Goal: Task Accomplishment & Management: Use online tool/utility

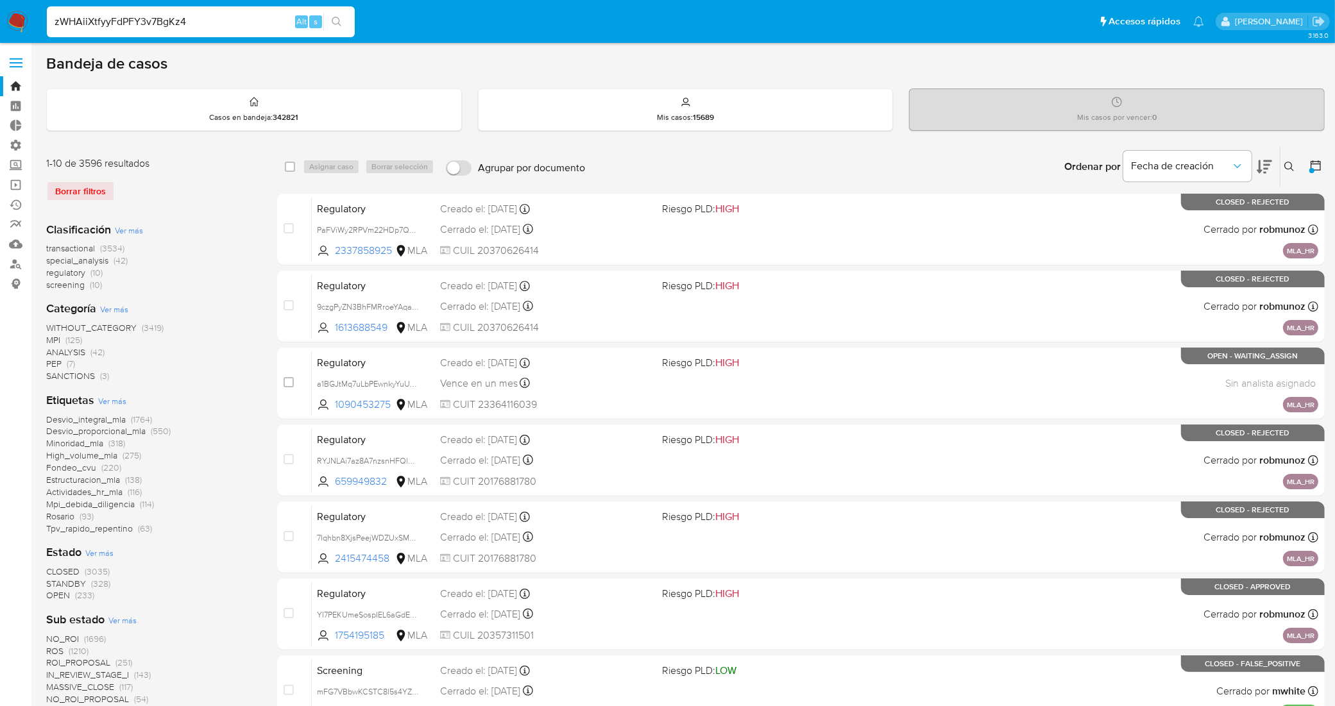
type input "zWHAiiXtfyyFdPFY3v7BgKz4"
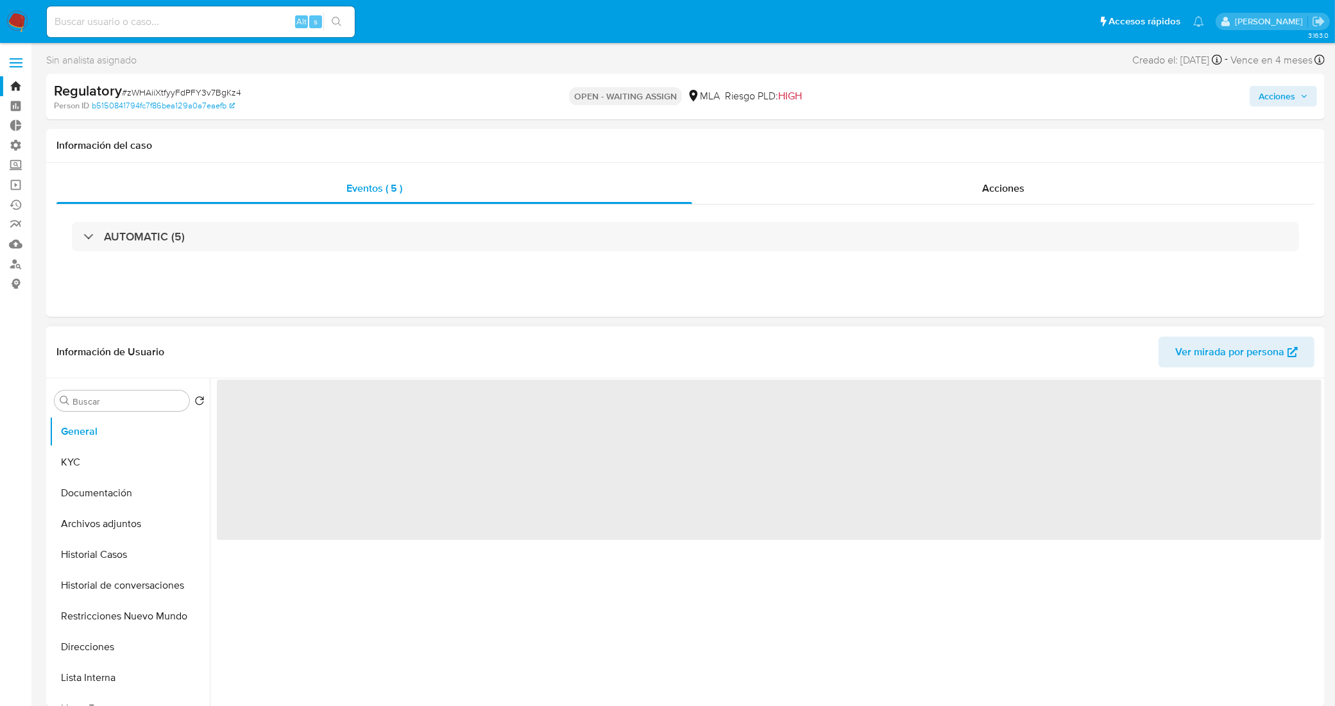
select select "10"
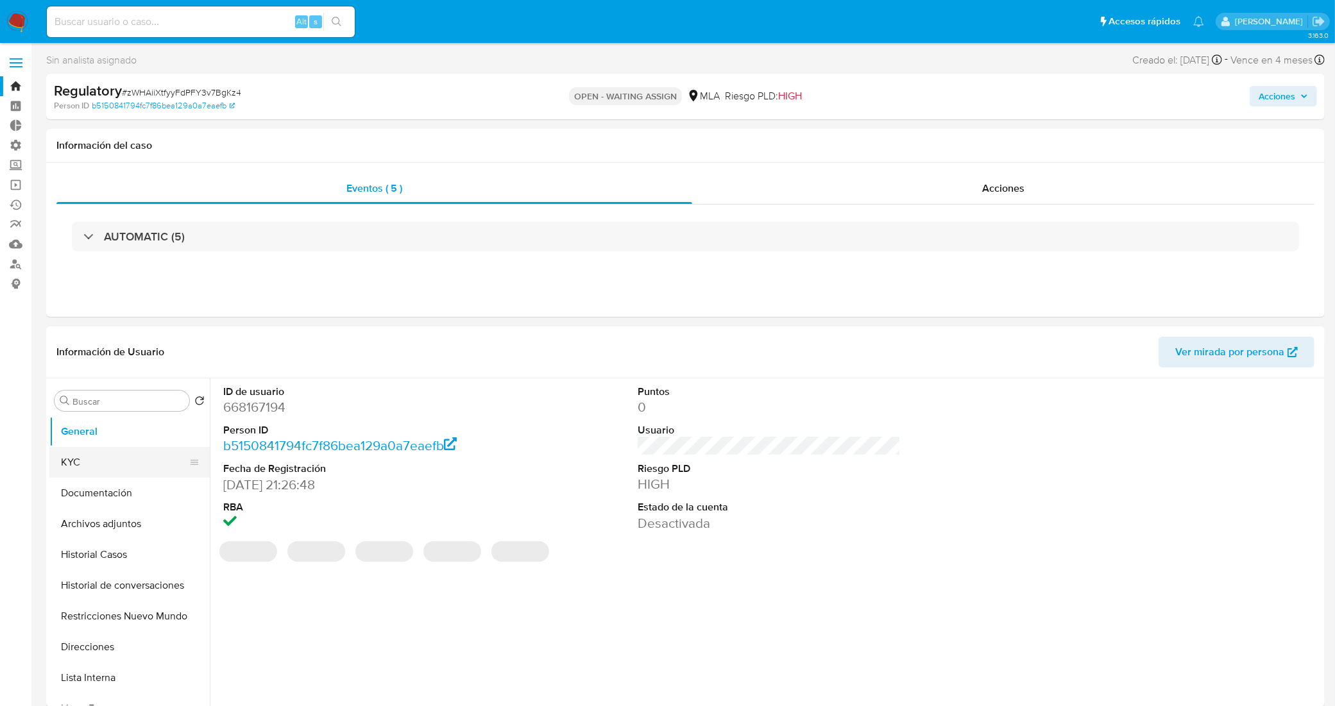
click at [141, 456] on button "KYC" at bounding box center [124, 462] width 150 height 31
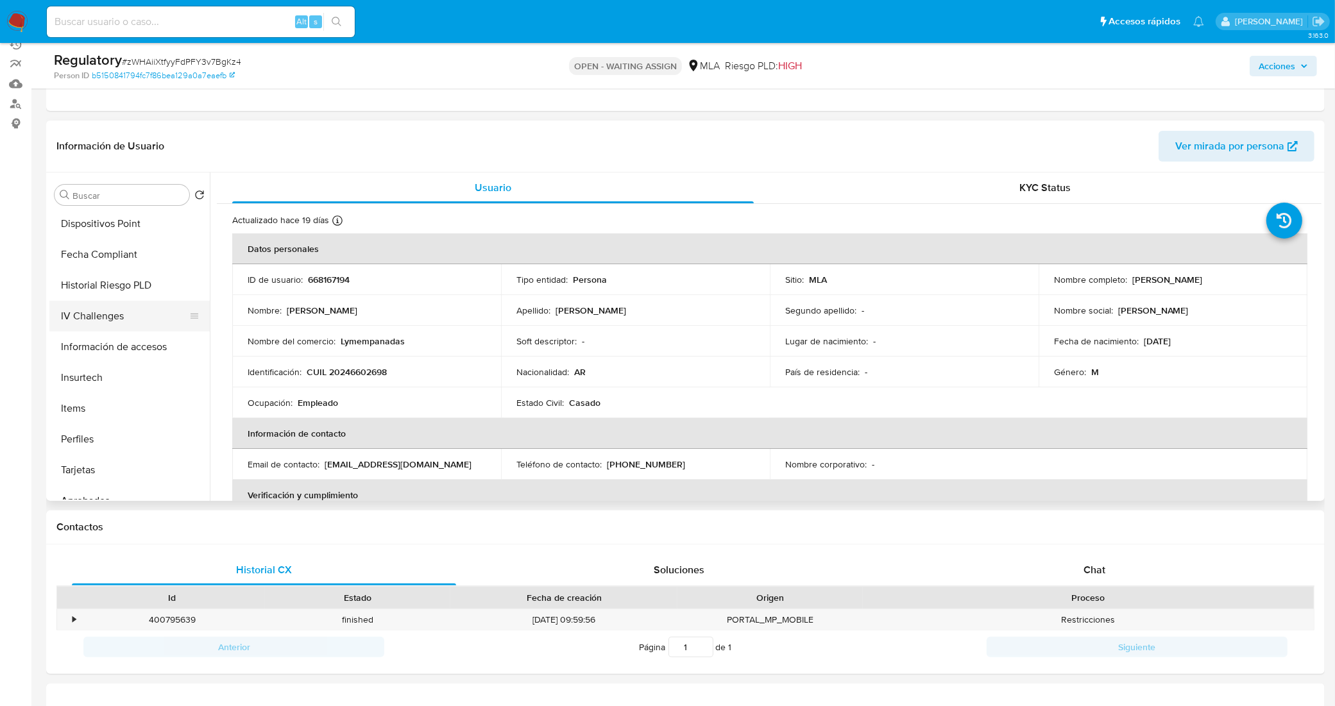
scroll to position [641, 0]
click at [107, 228] on button "Fecha Compliant" at bounding box center [124, 230] width 150 height 31
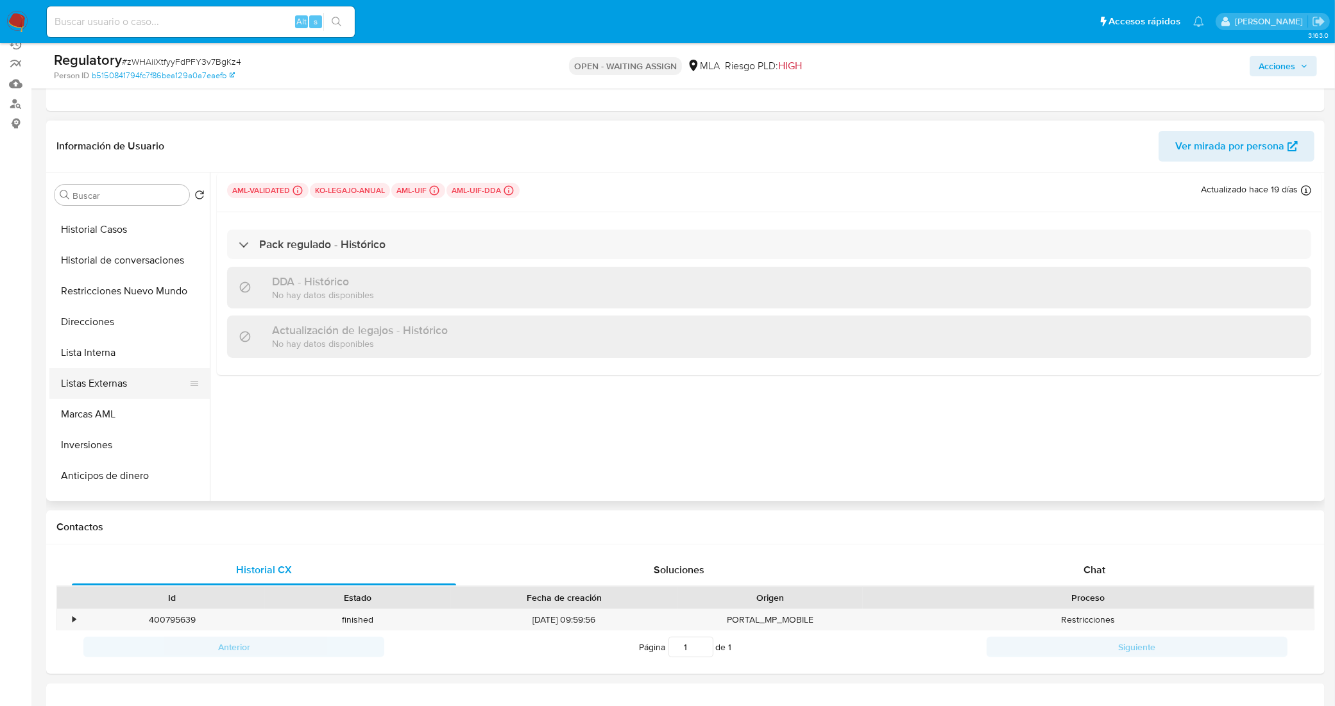
scroll to position [0, 0]
click at [114, 247] on button "KYC" at bounding box center [124, 256] width 150 height 31
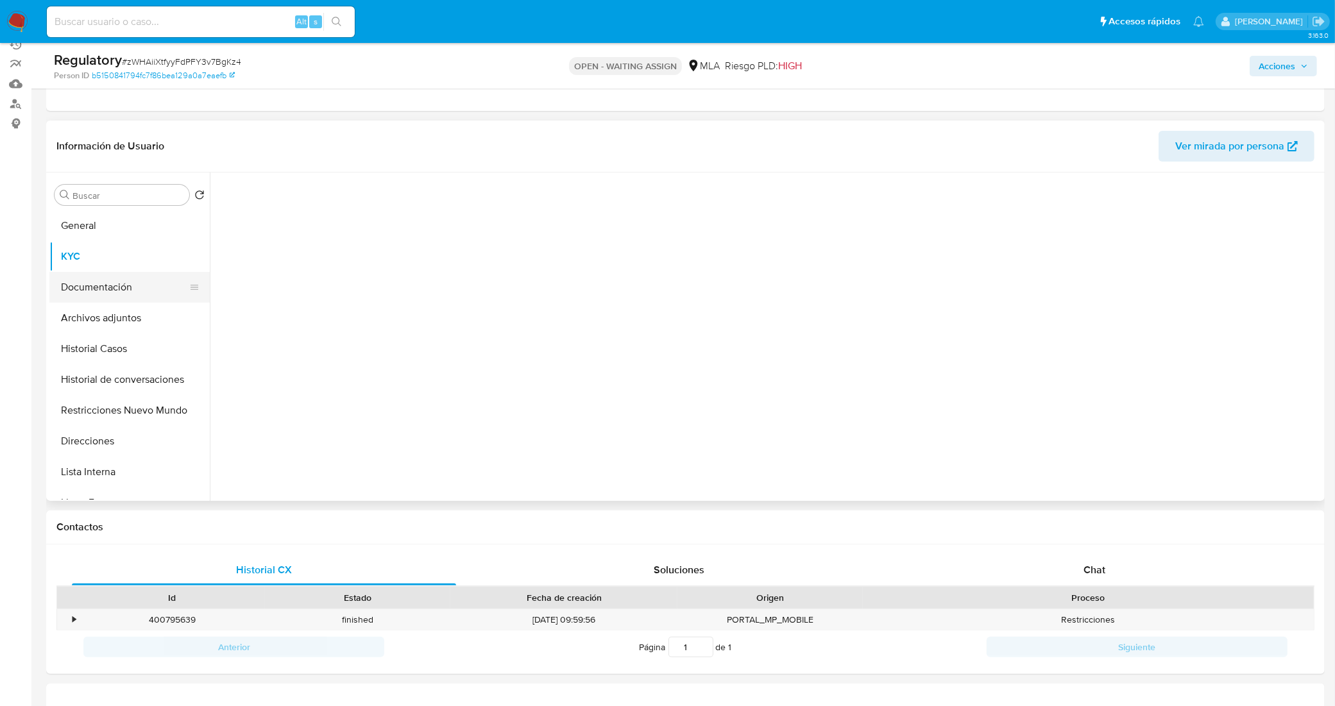
click at [92, 282] on button "Documentación" at bounding box center [124, 287] width 150 height 31
click at [120, 251] on button "KYC" at bounding box center [124, 256] width 150 height 31
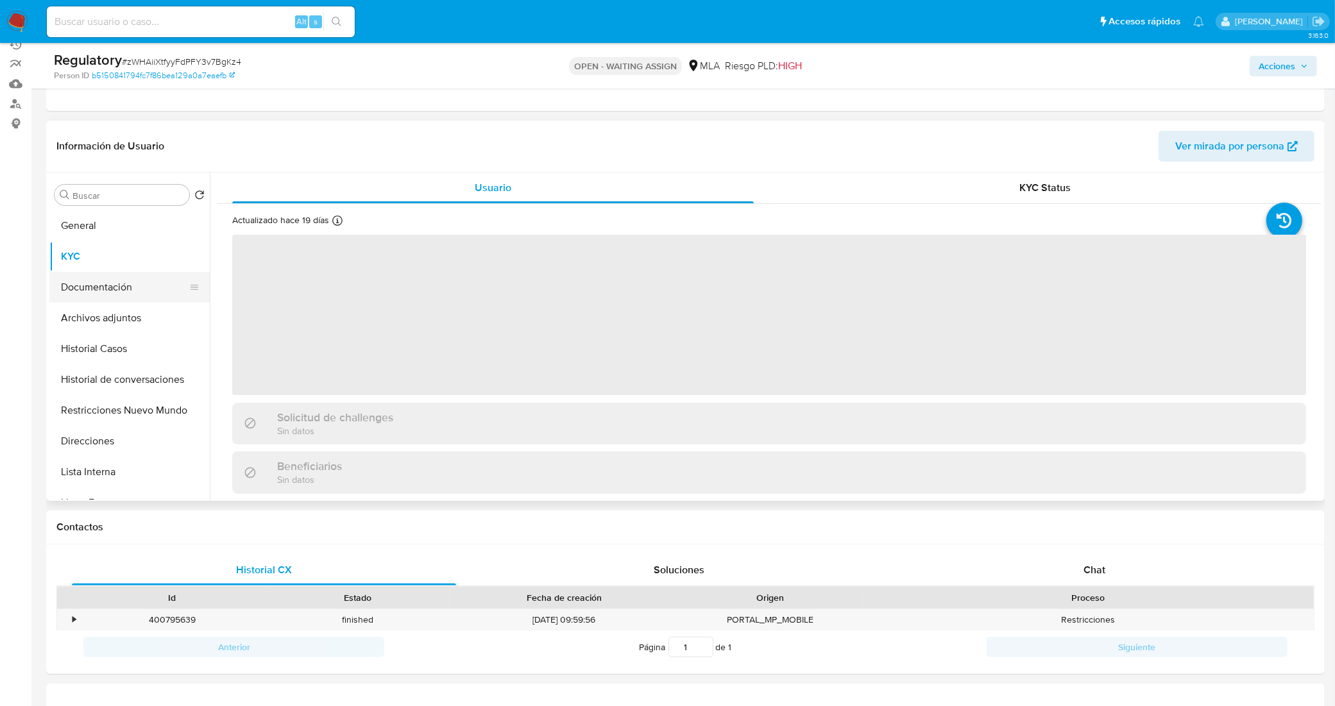
click at [126, 292] on button "Documentación" at bounding box center [124, 287] width 150 height 31
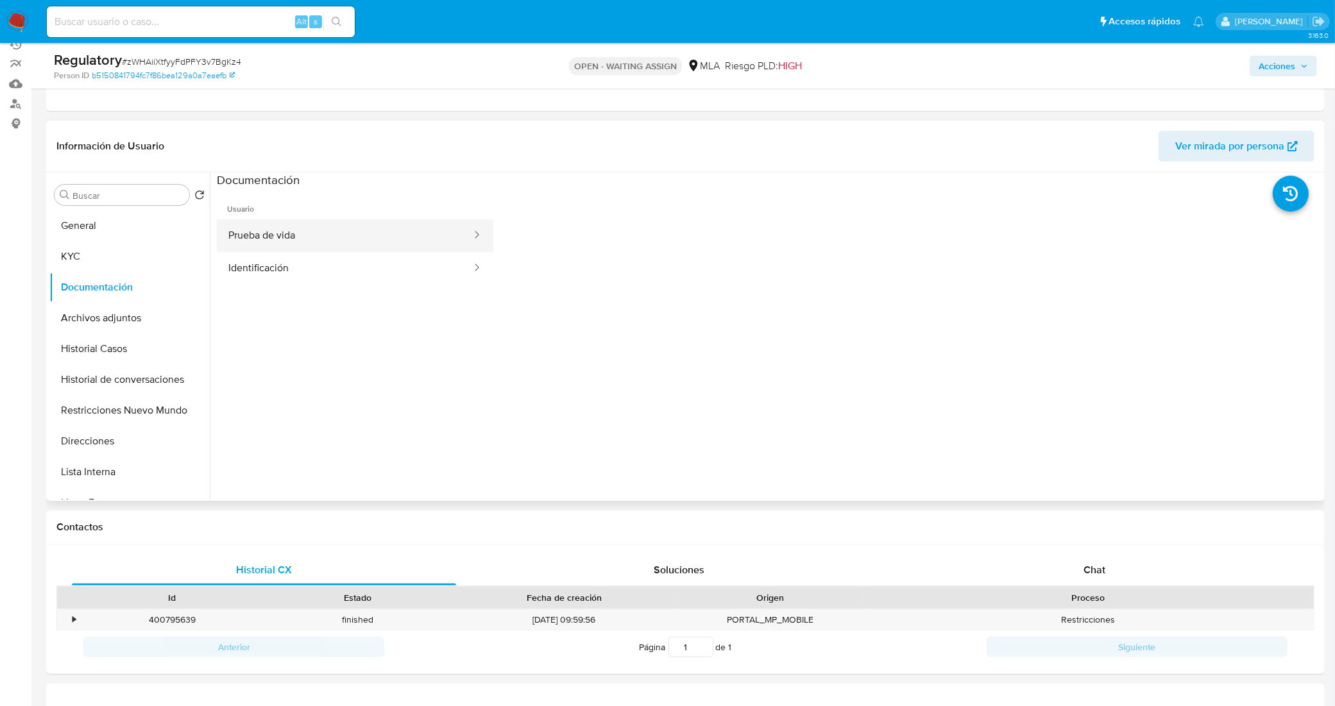
click at [348, 223] on button "Prueba de vida" at bounding box center [345, 235] width 256 height 33
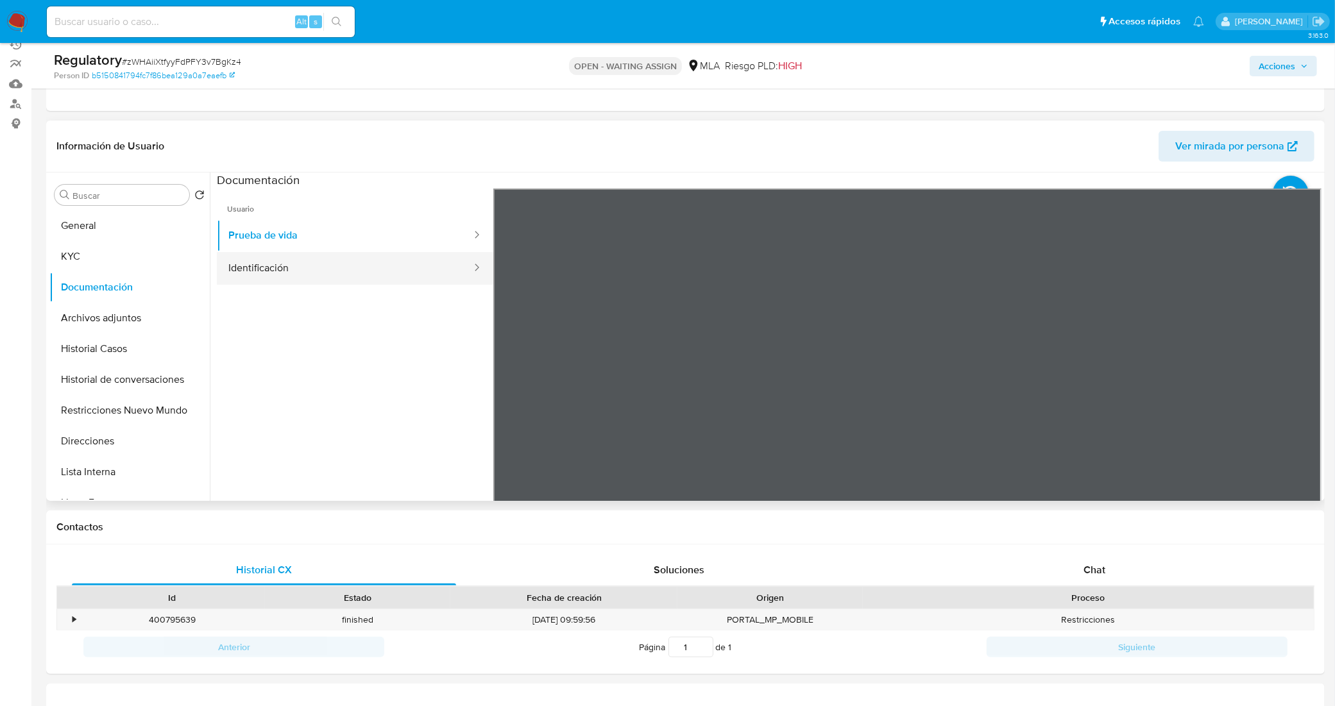
click at [301, 268] on button "Identificación" at bounding box center [345, 268] width 256 height 33
click at [94, 228] on button "General" at bounding box center [124, 225] width 150 height 31
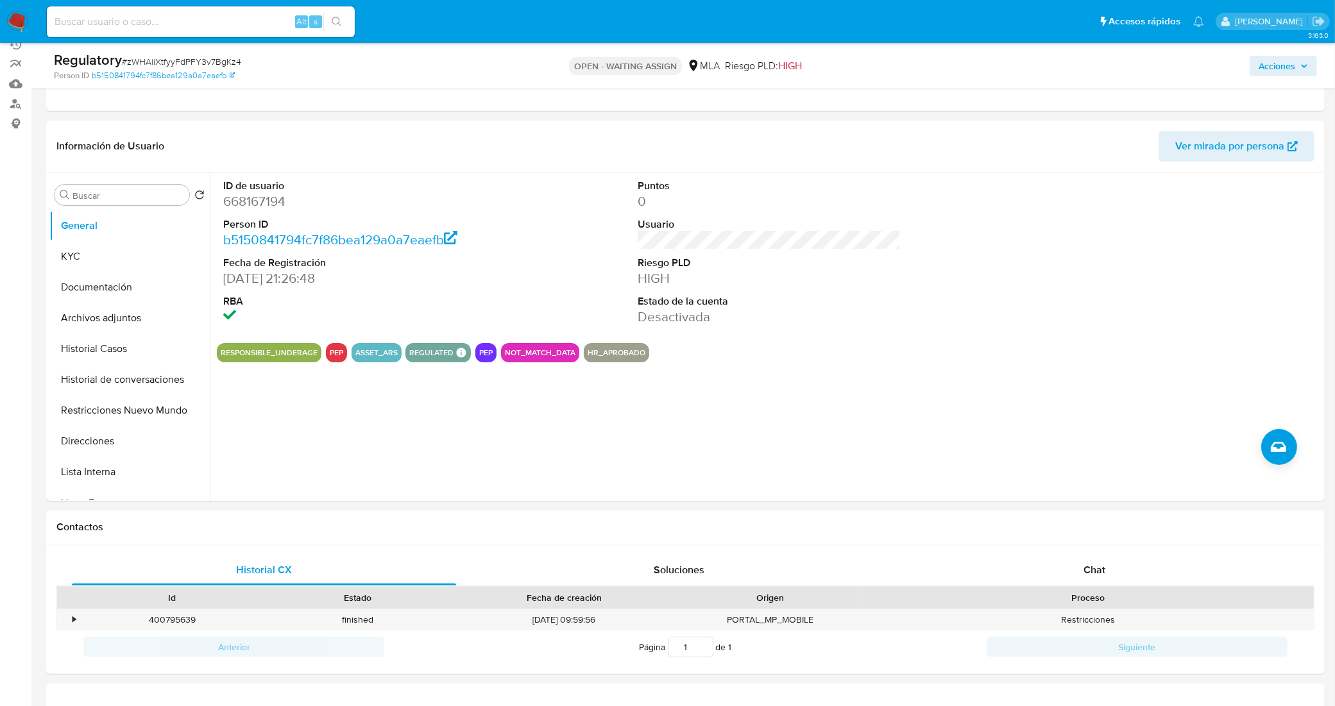
click at [196, 33] on div "Alt s" at bounding box center [201, 21] width 308 height 31
click at [198, 27] on input at bounding box center [201, 21] width 308 height 17
paste input "I6I7ZlU5RlF26VIp8i2x3brY"
type input "I6I7ZlU5RlF26VIp8i2x3brY"
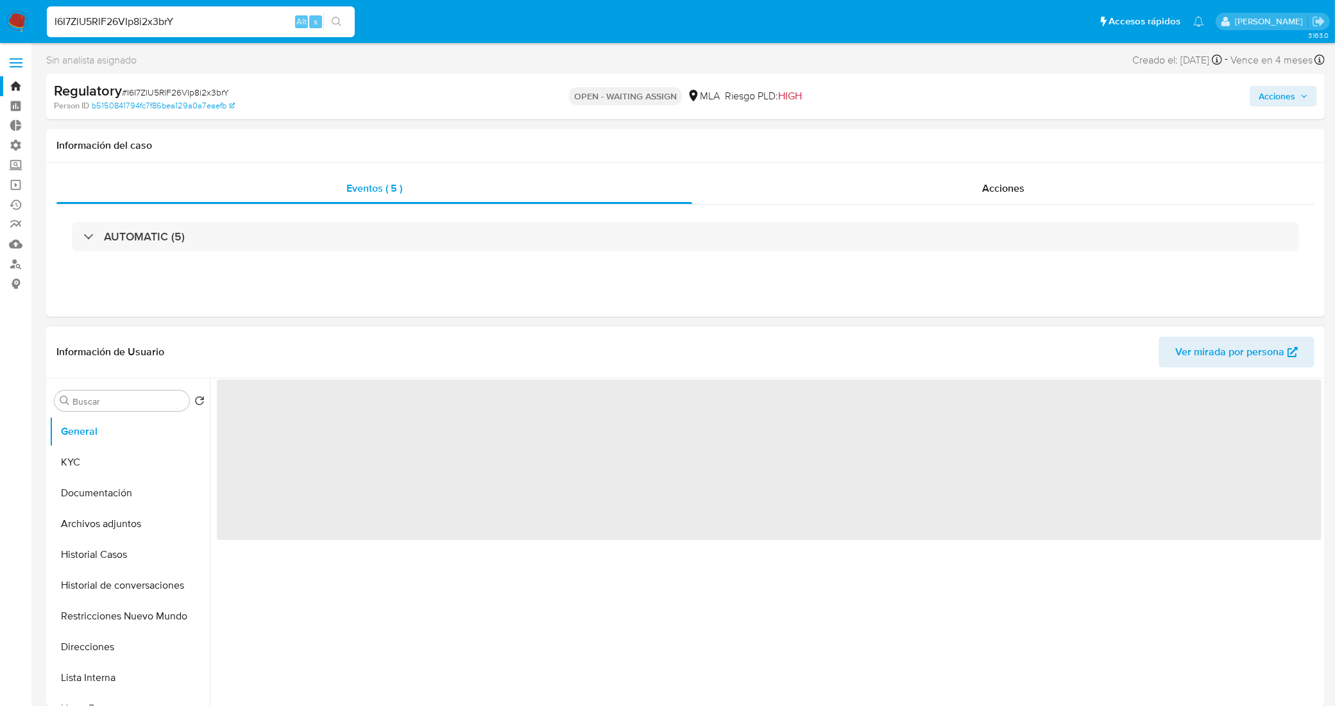
select select "10"
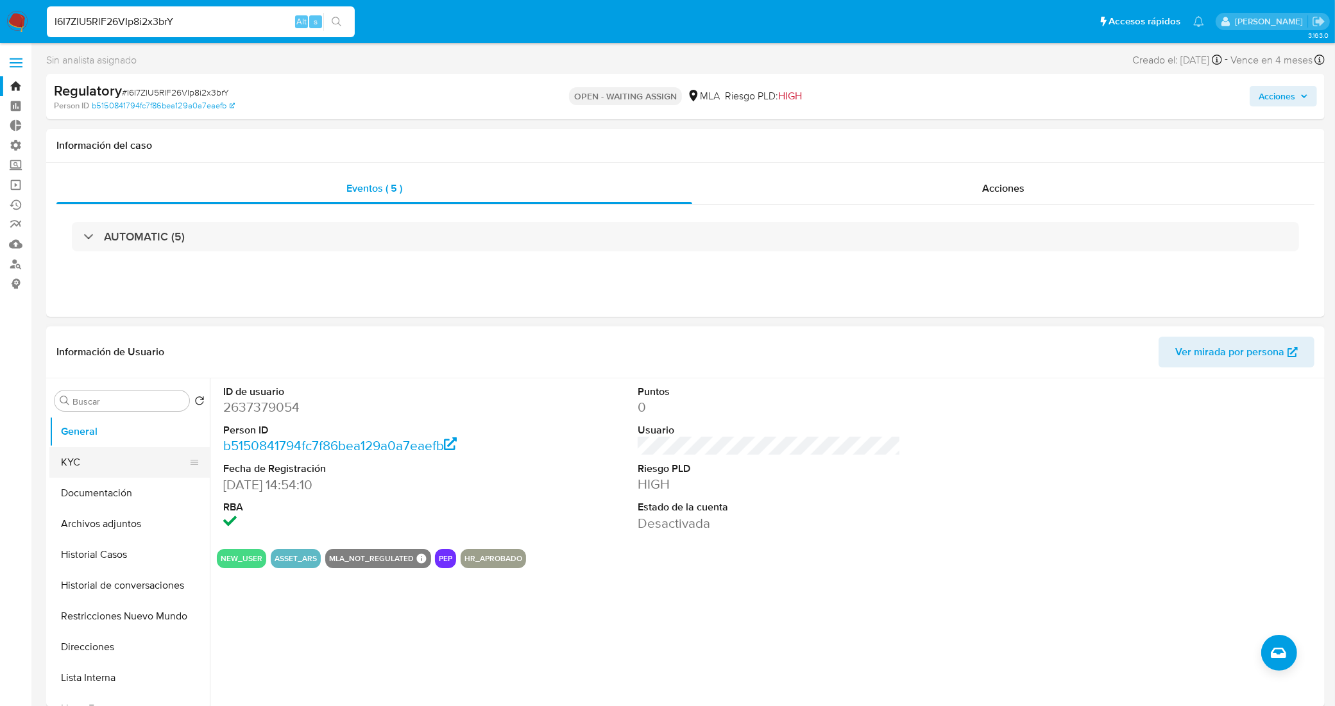
click at [111, 464] on button "KYC" at bounding box center [124, 462] width 150 height 31
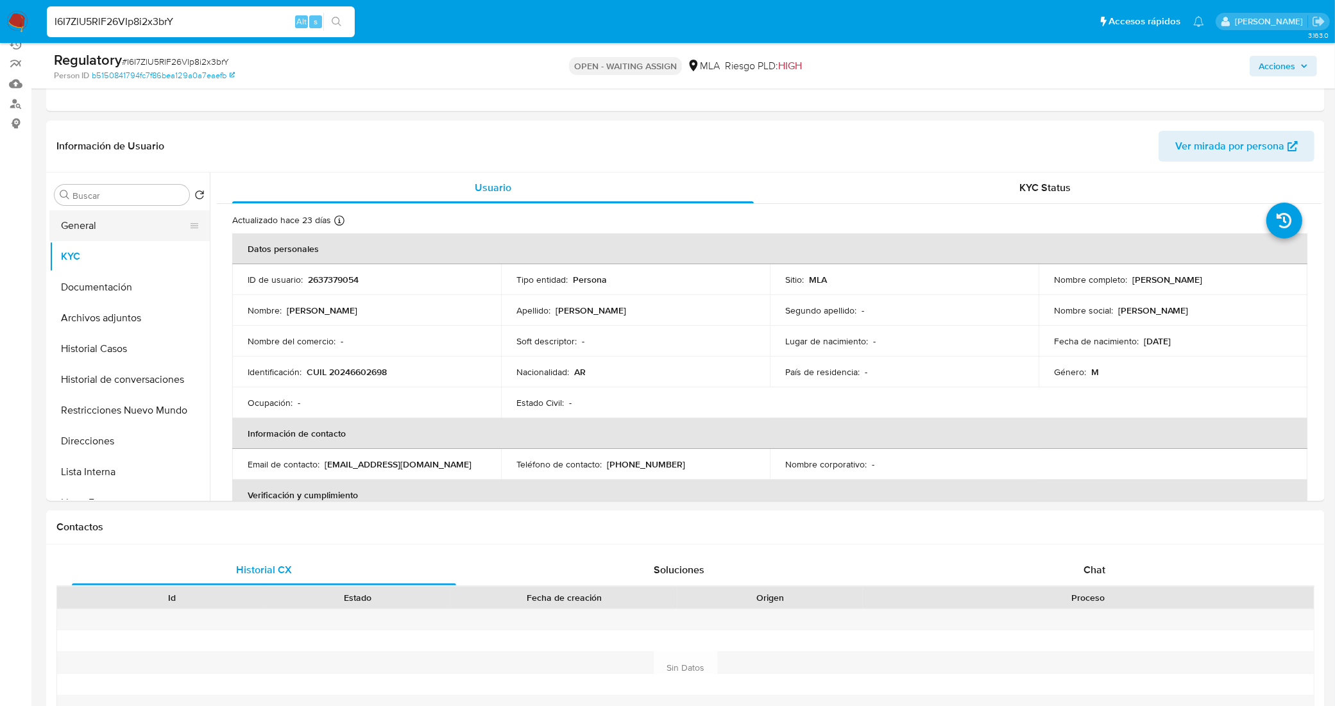
click at [82, 239] on ul "General KYC Documentación Archivos adjuntos Historial Casos Historial de conver…" at bounding box center [129, 354] width 160 height 289
click at [110, 221] on button "General" at bounding box center [124, 225] width 150 height 31
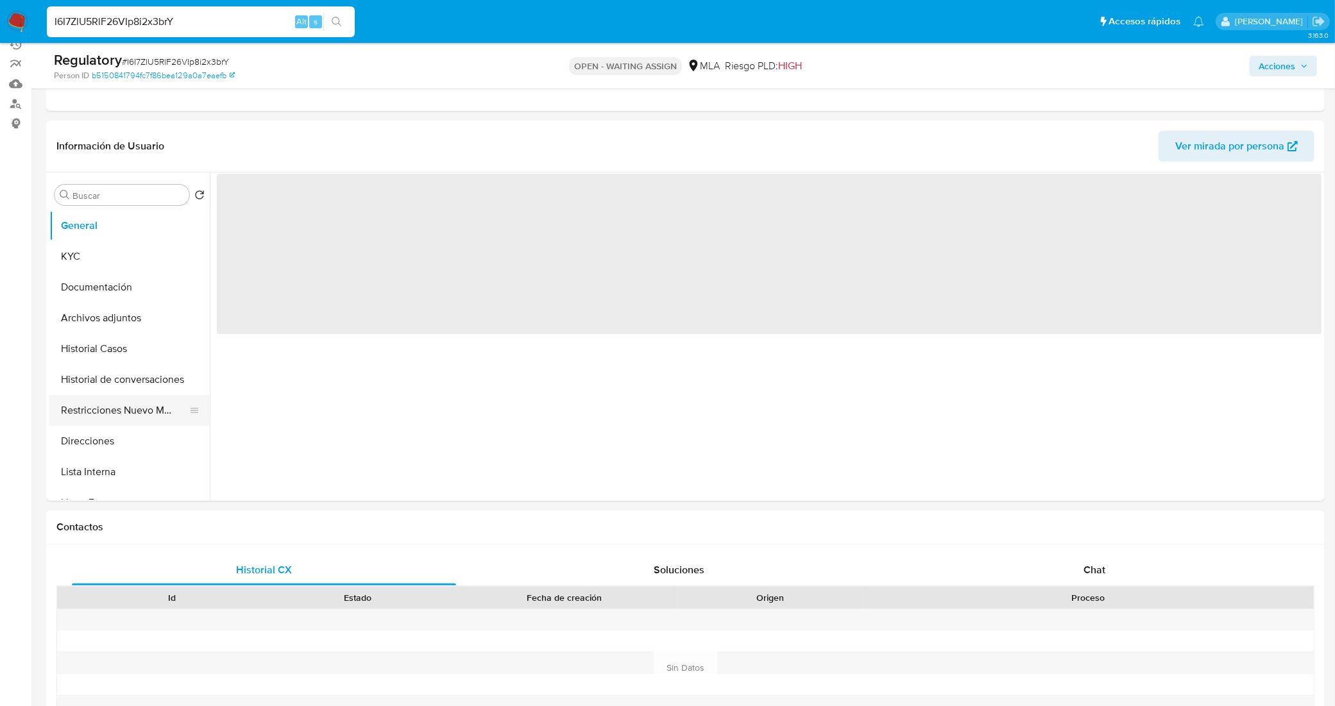
click at [125, 411] on button "Restricciones Nuevo Mundo" at bounding box center [124, 410] width 150 height 31
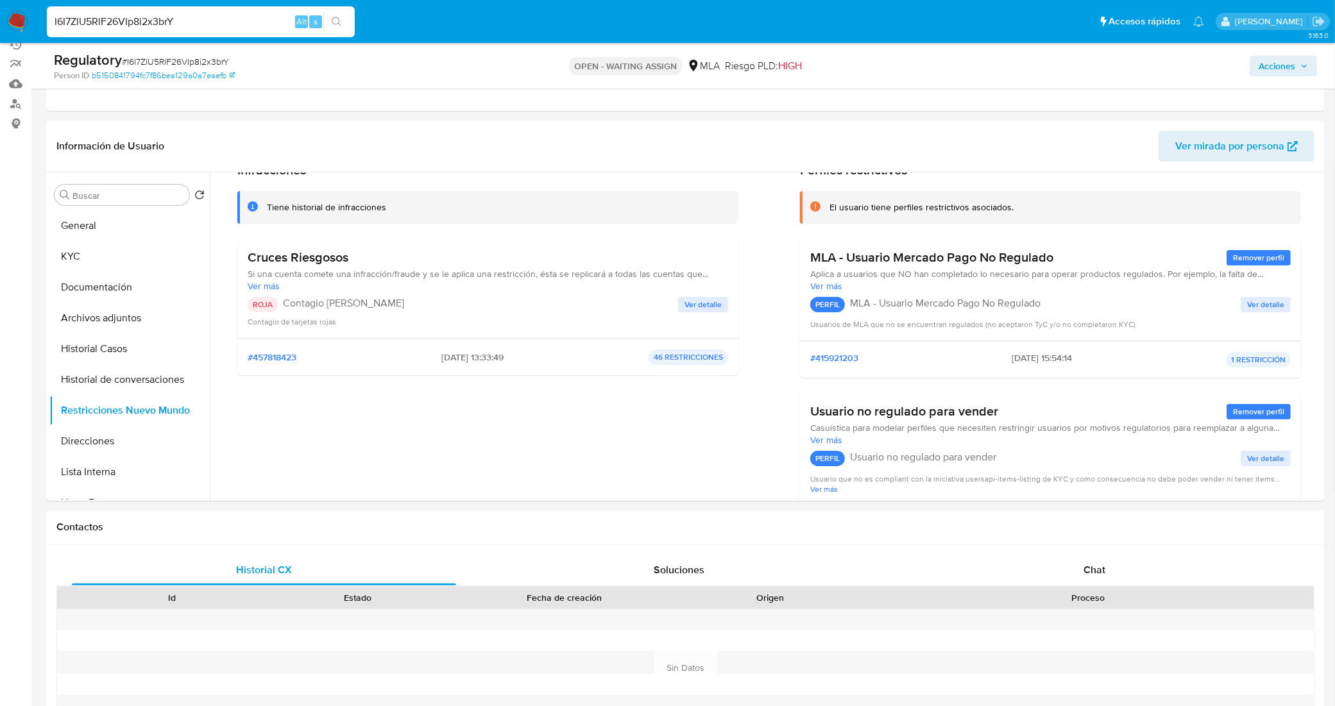
scroll to position [160, 0]
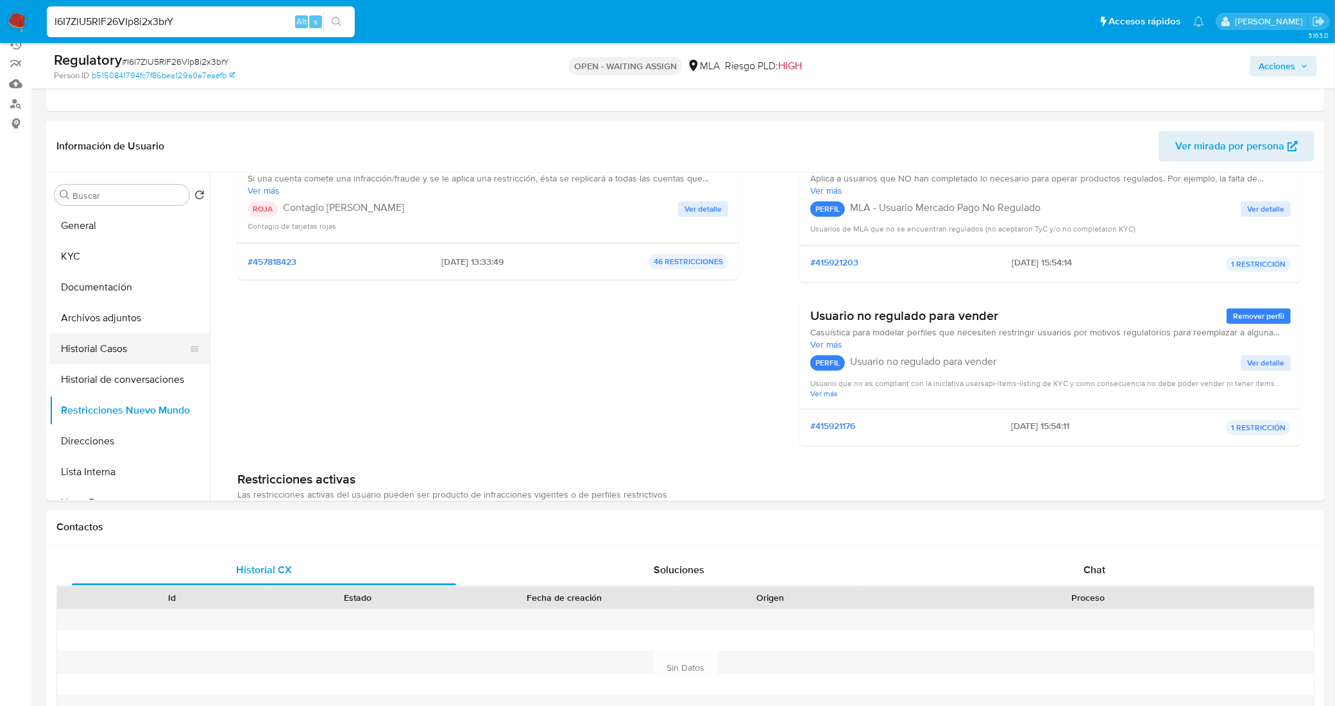
click at [107, 351] on button "Historial Casos" at bounding box center [124, 348] width 150 height 31
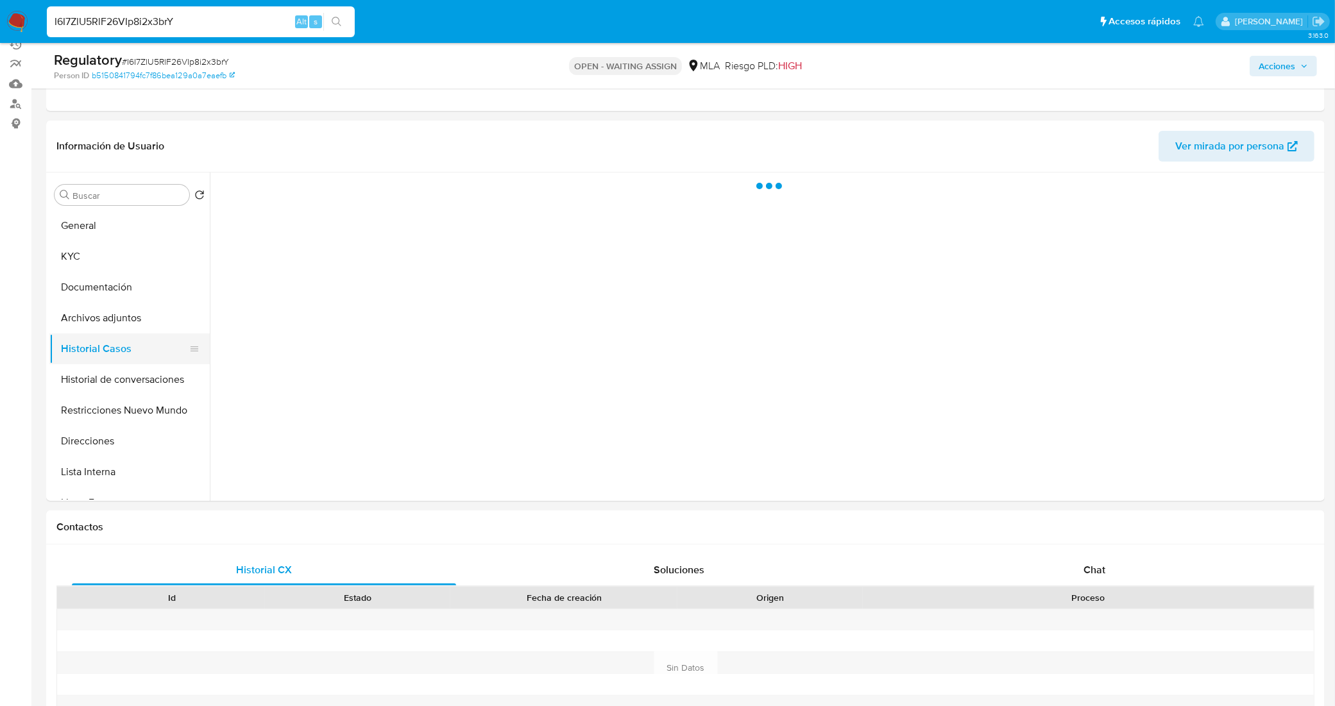
scroll to position [0, 0]
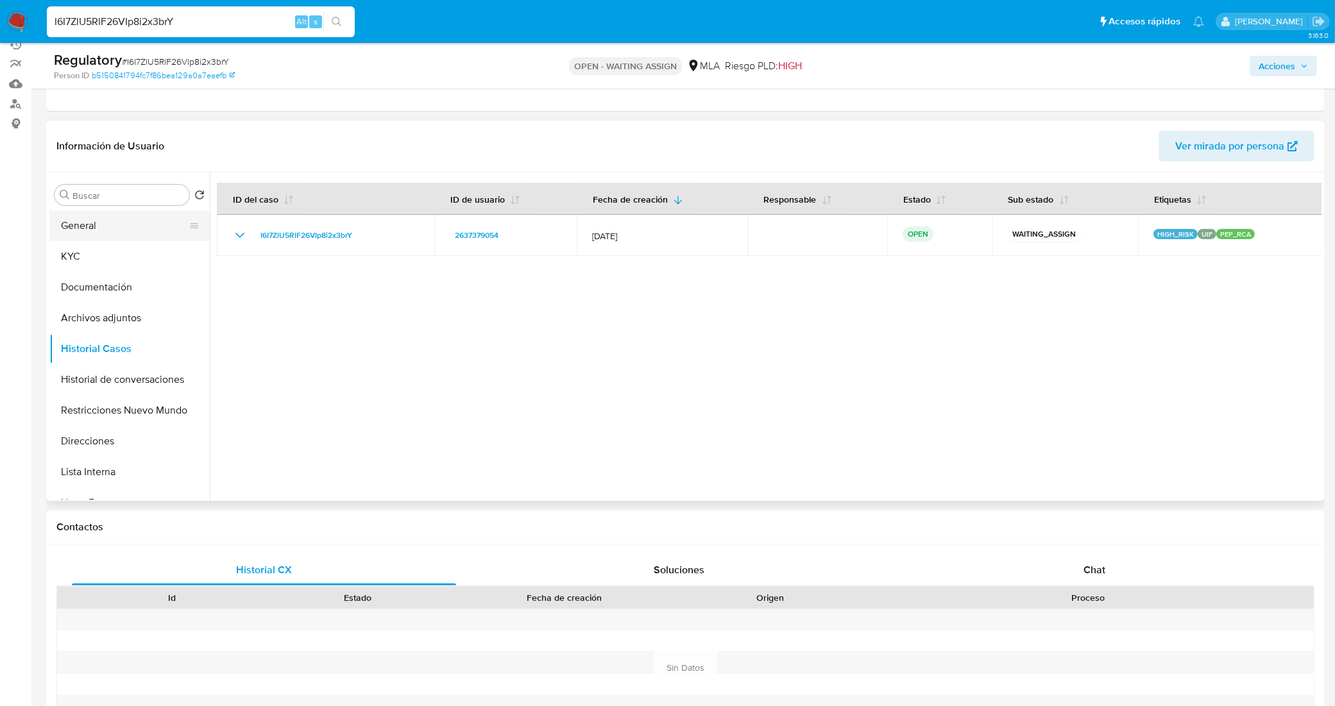
click at [130, 235] on button "General" at bounding box center [124, 225] width 150 height 31
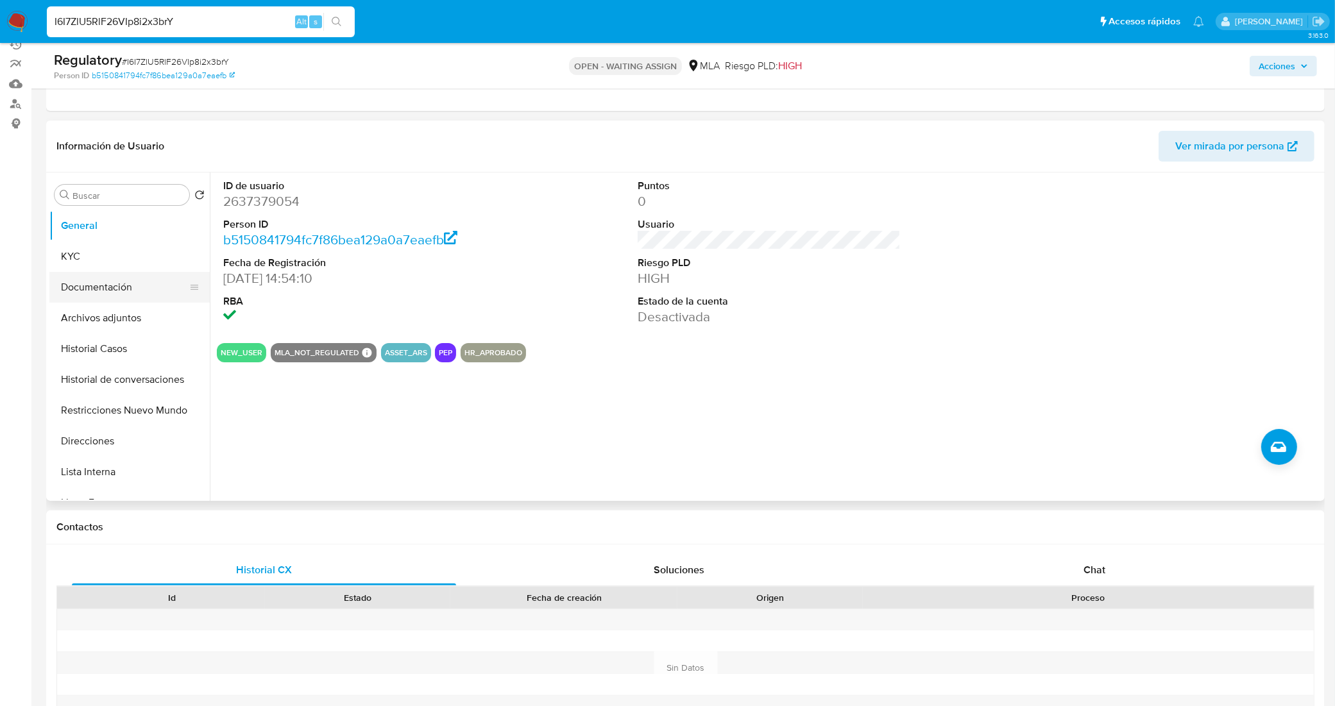
click at [90, 279] on button "Documentación" at bounding box center [124, 287] width 150 height 31
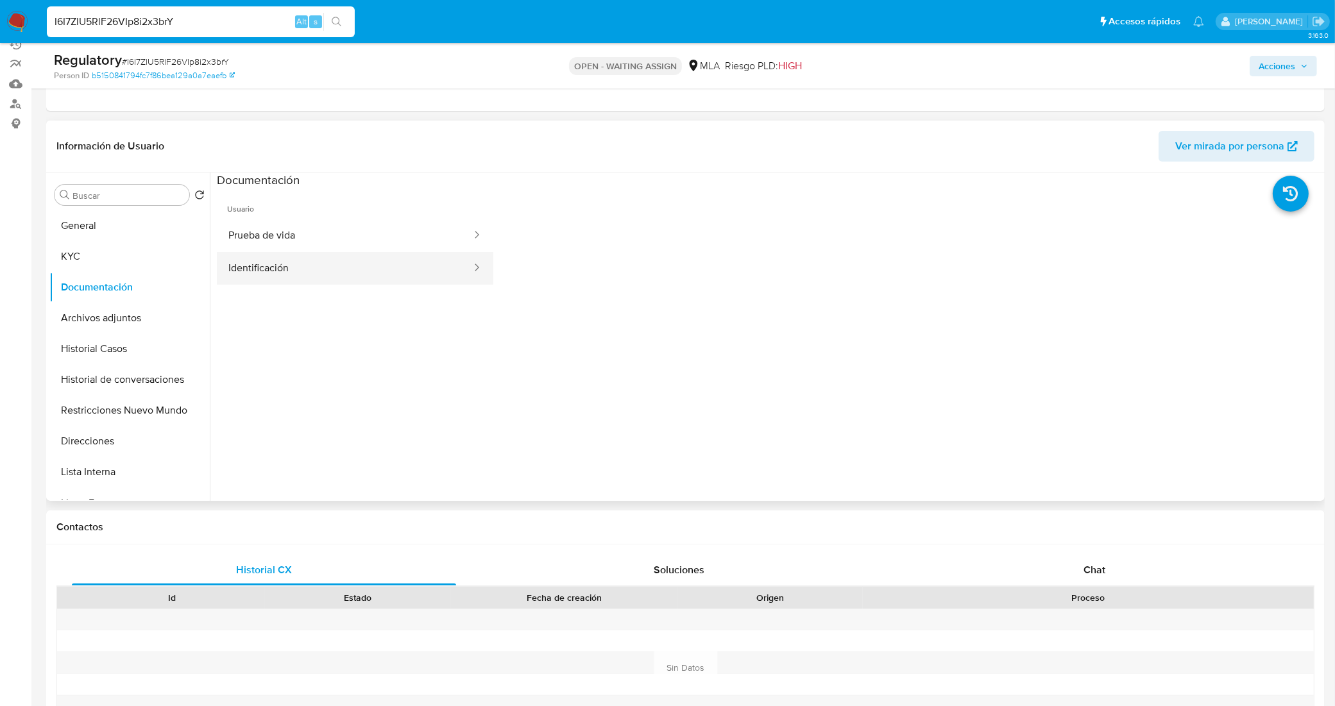
click at [286, 268] on button "Identificación" at bounding box center [345, 268] width 256 height 33
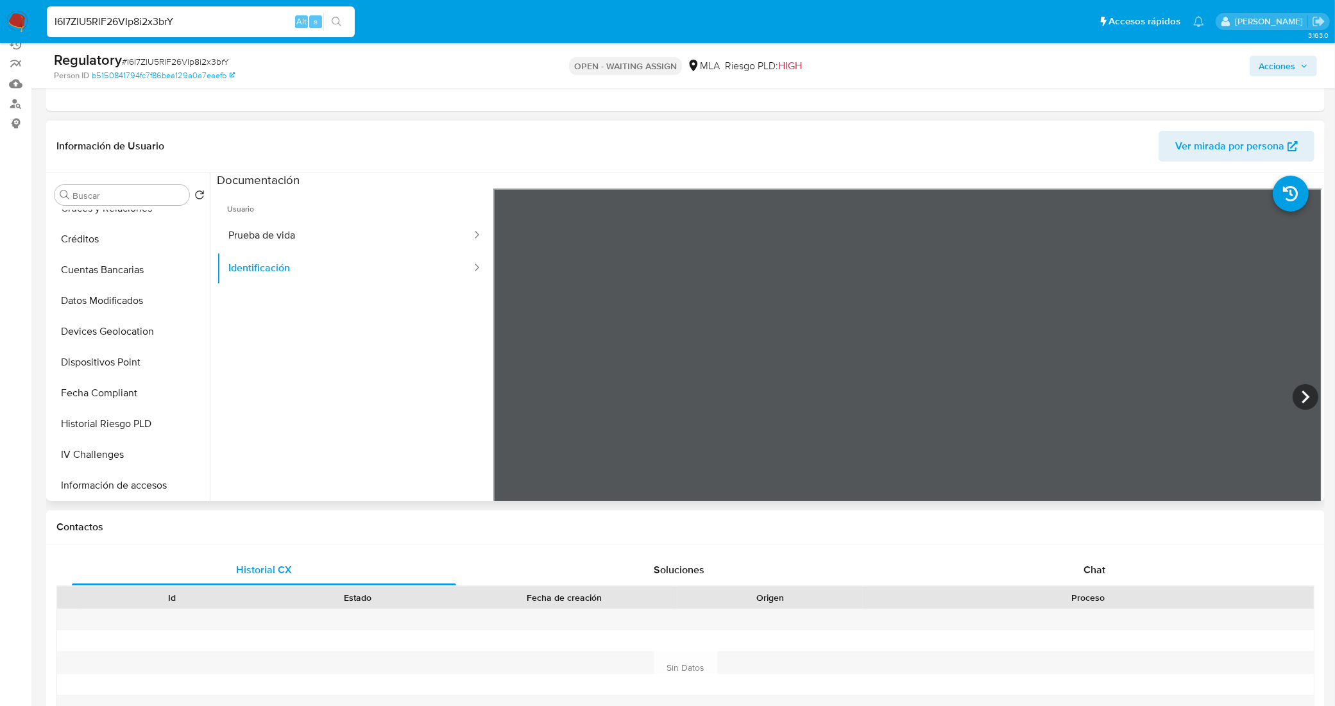
scroll to position [481, 0]
click at [116, 385] on button "Fecha Compliant" at bounding box center [124, 391] width 150 height 31
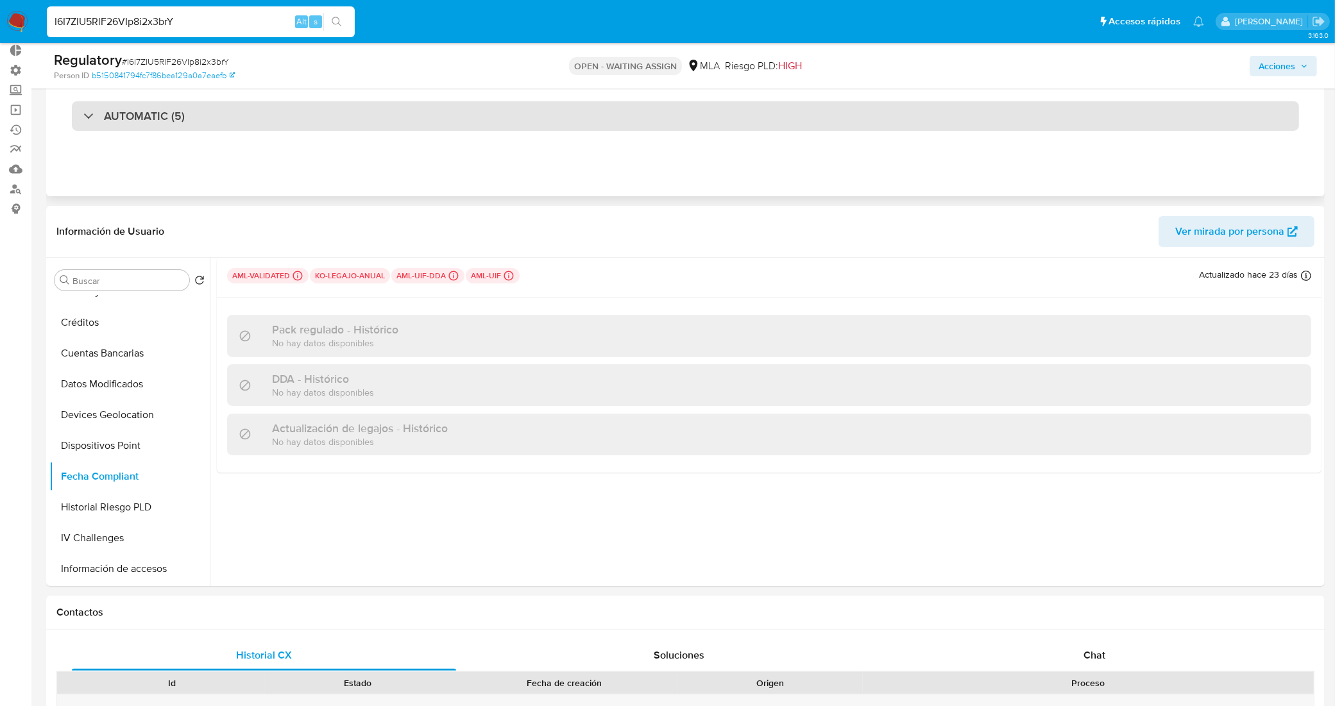
scroll to position [0, 0]
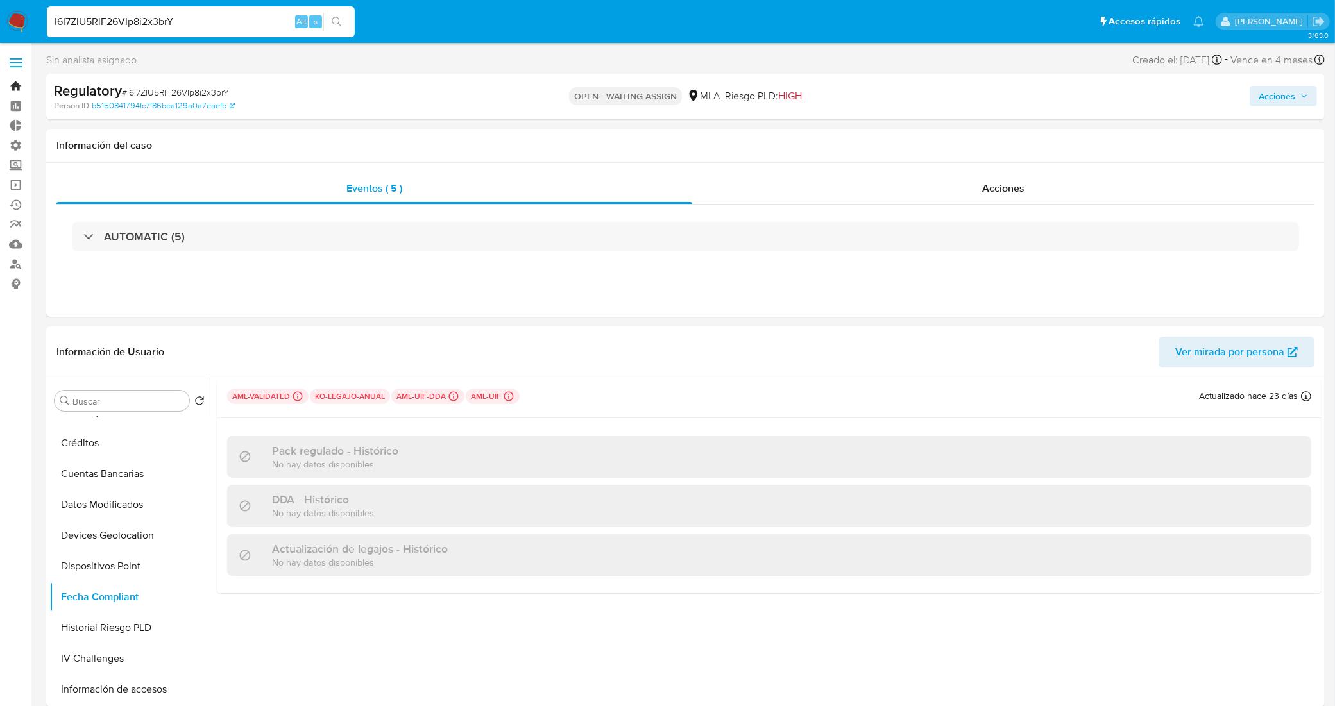
click at [15, 88] on link "Bandeja" at bounding box center [76, 86] width 153 height 20
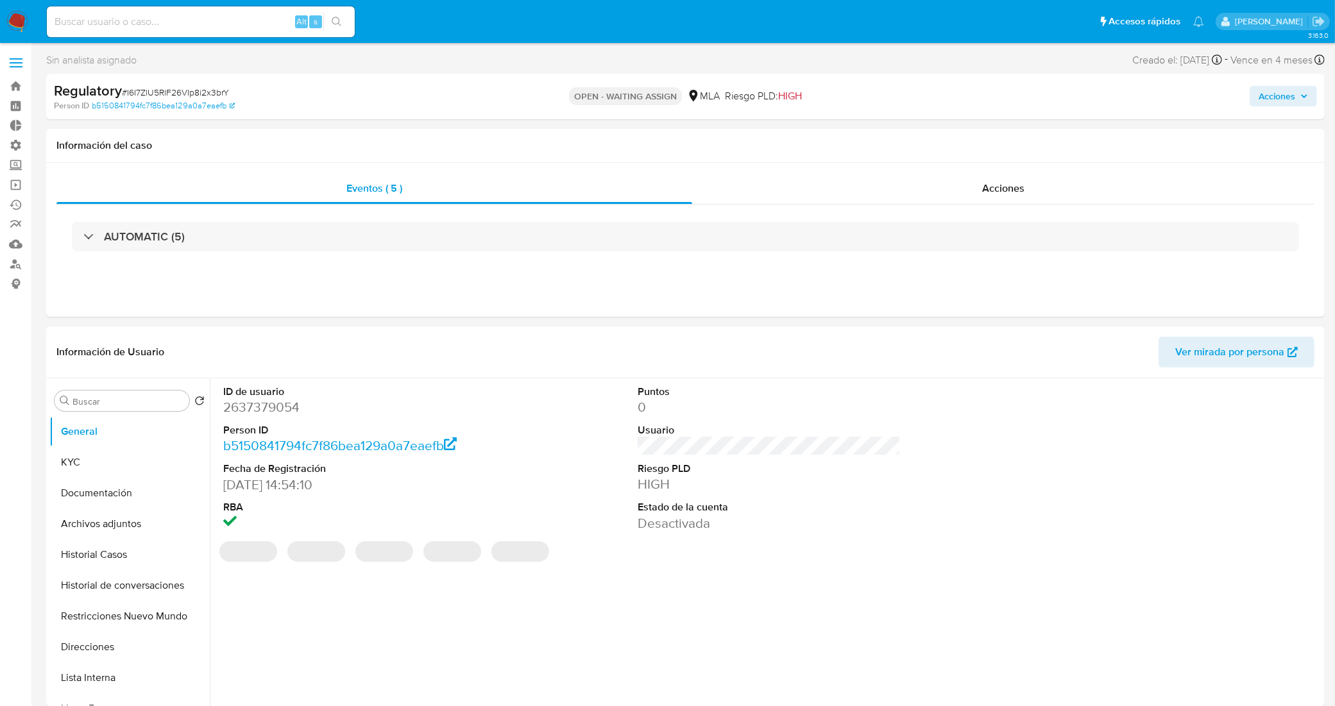
select select "10"
click at [260, 17] on input at bounding box center [201, 21] width 308 height 17
paste input "F0zTu5OKNya56vpQ63ygRgy9"
type input "F0zTu5OKNya56vpQ63ygRgy9"
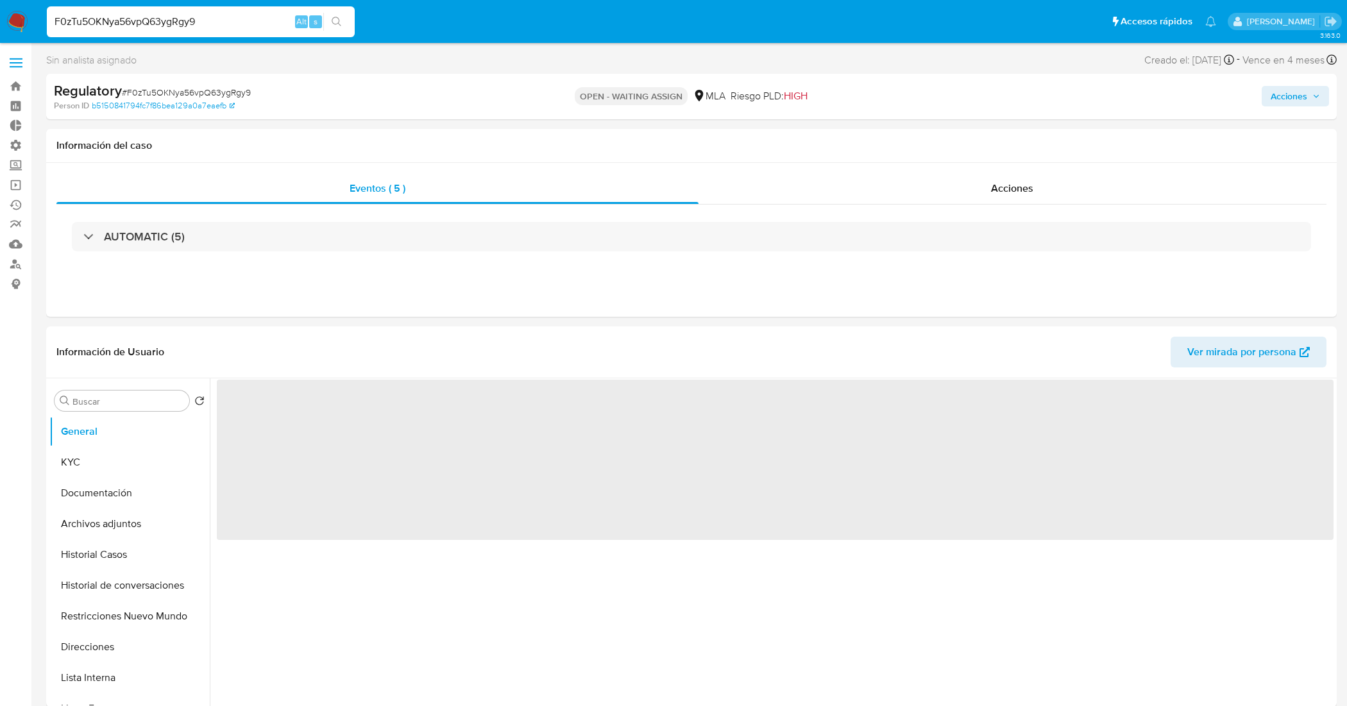
select select "10"
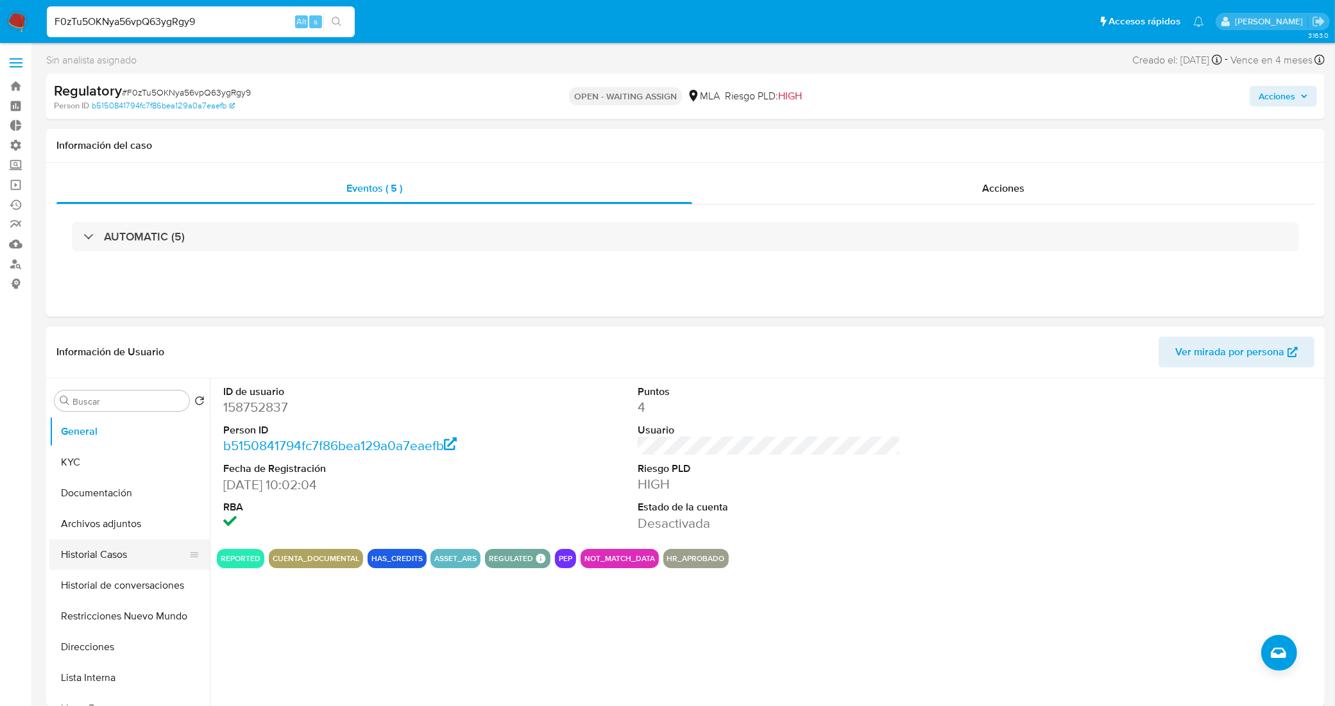
click at [94, 557] on button "Historial Casos" at bounding box center [124, 554] width 150 height 31
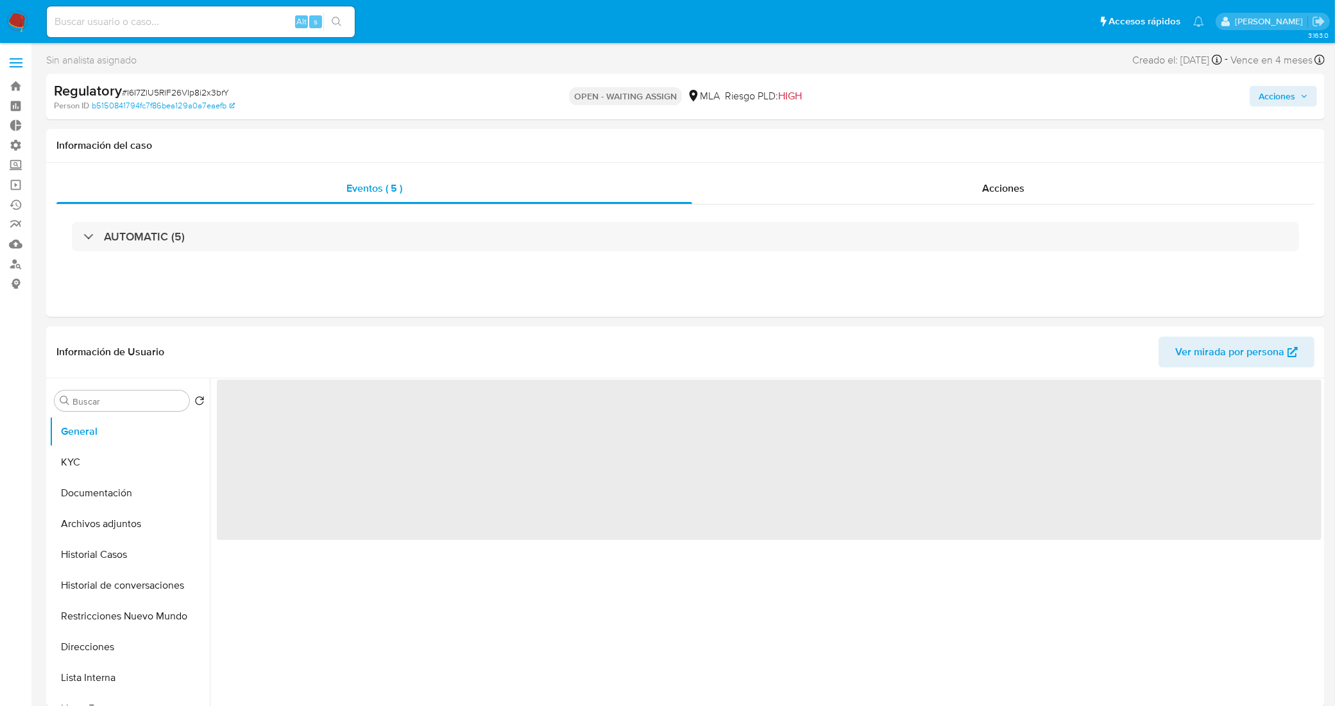
select select "10"
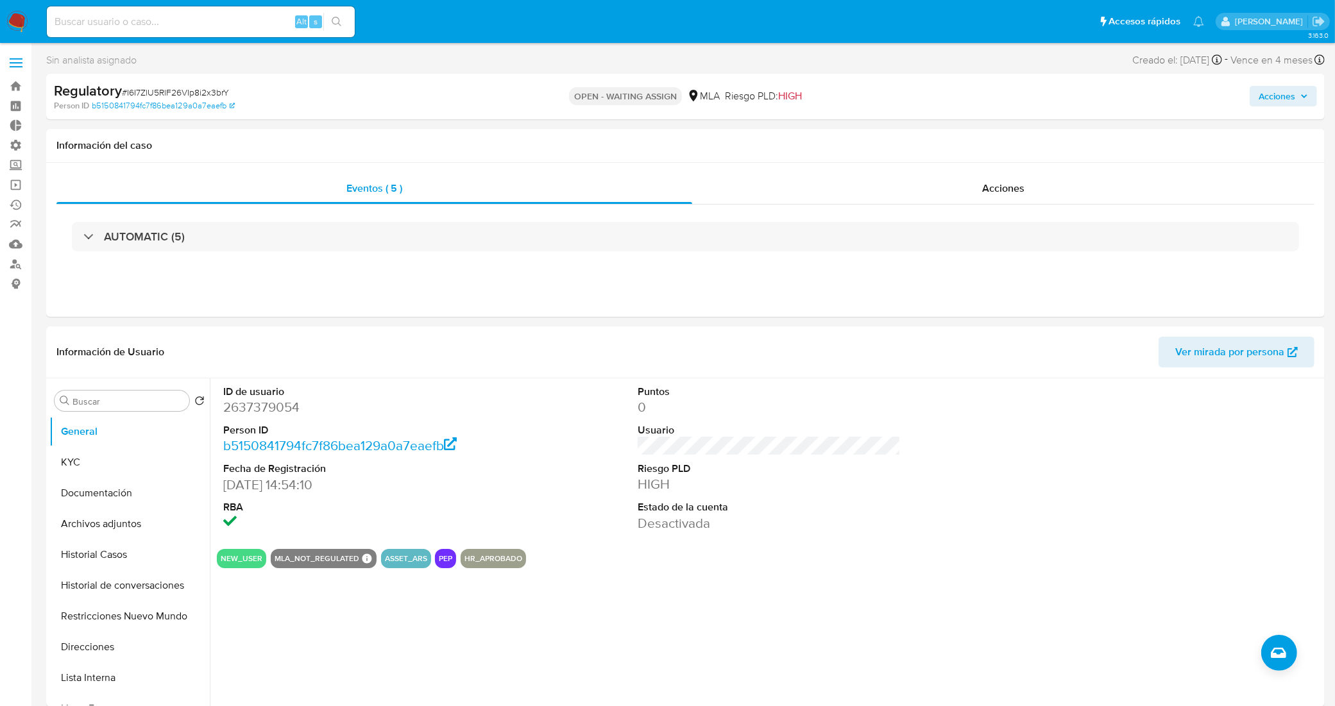
click at [181, 20] on input at bounding box center [201, 21] width 308 height 17
paste input "zWHAiiXtfyyFdPFY3v7BgKz4"
type input "zWHAiiXtfyyFdPFY3v7BgKz4"
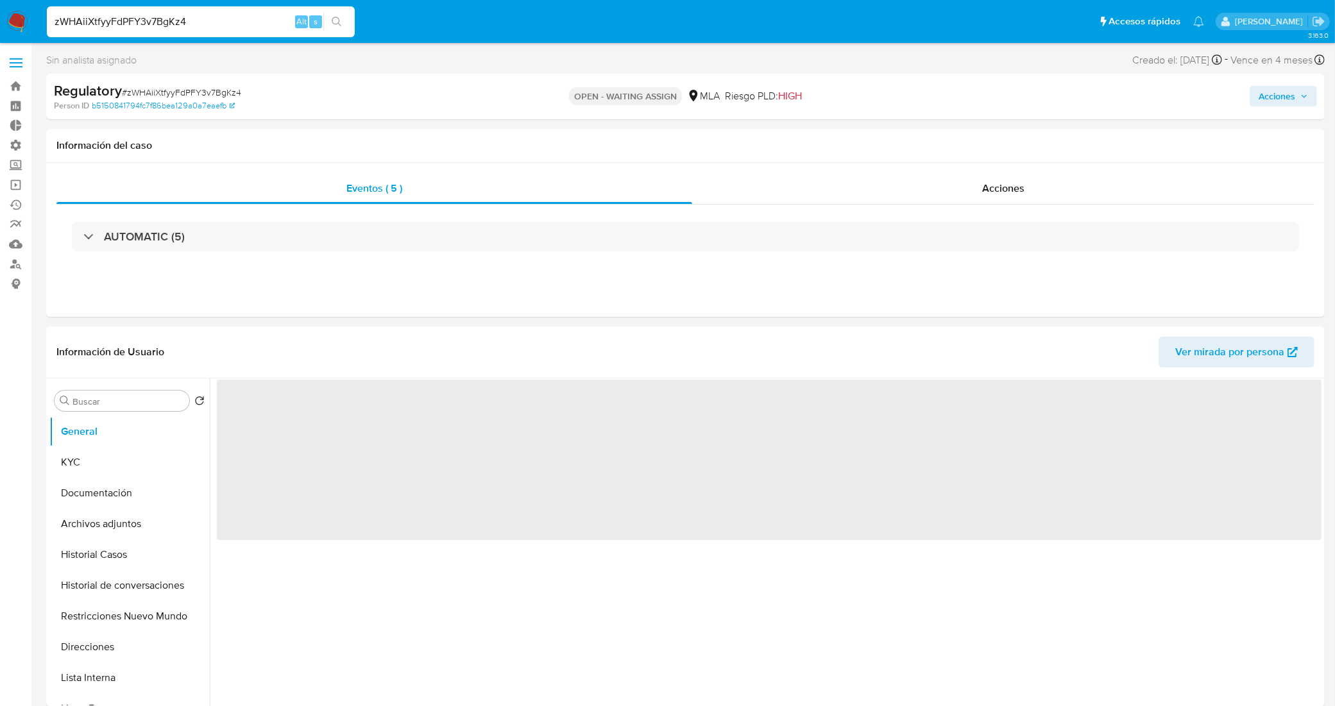
select select "10"
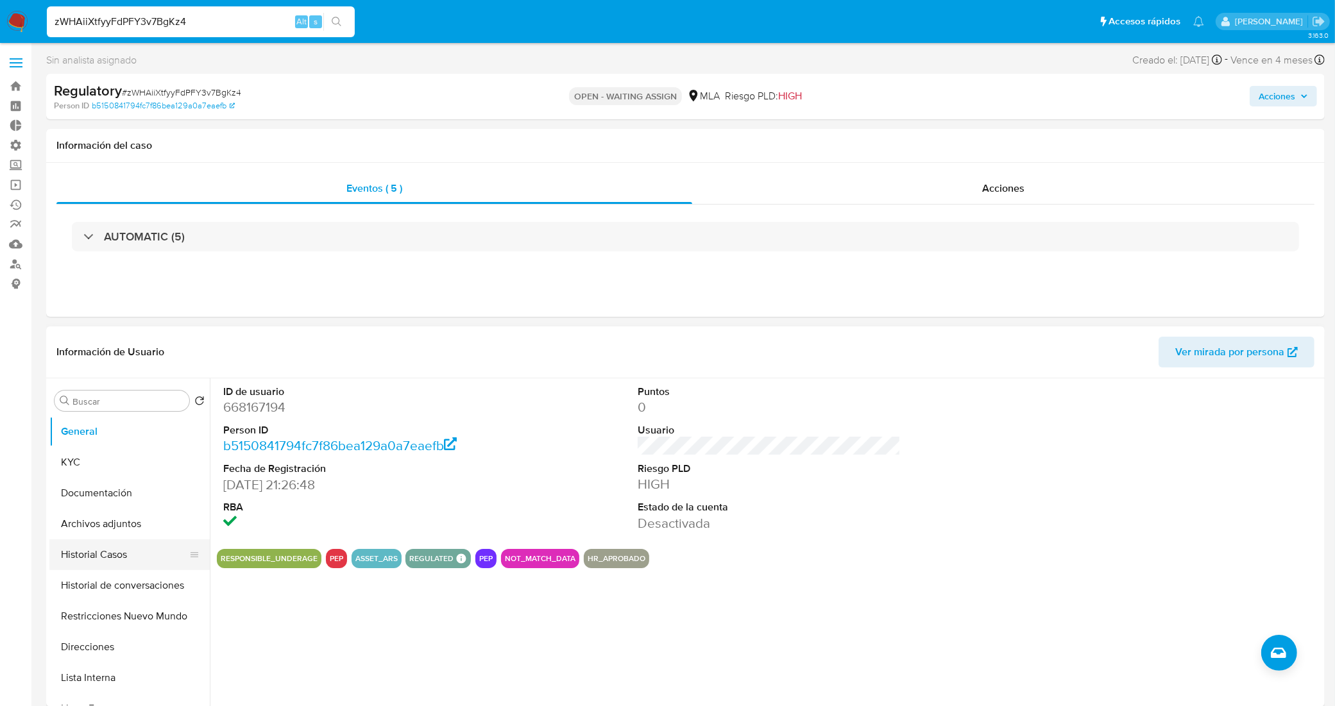
click at [122, 556] on button "Historial Casos" at bounding box center [124, 554] width 150 height 31
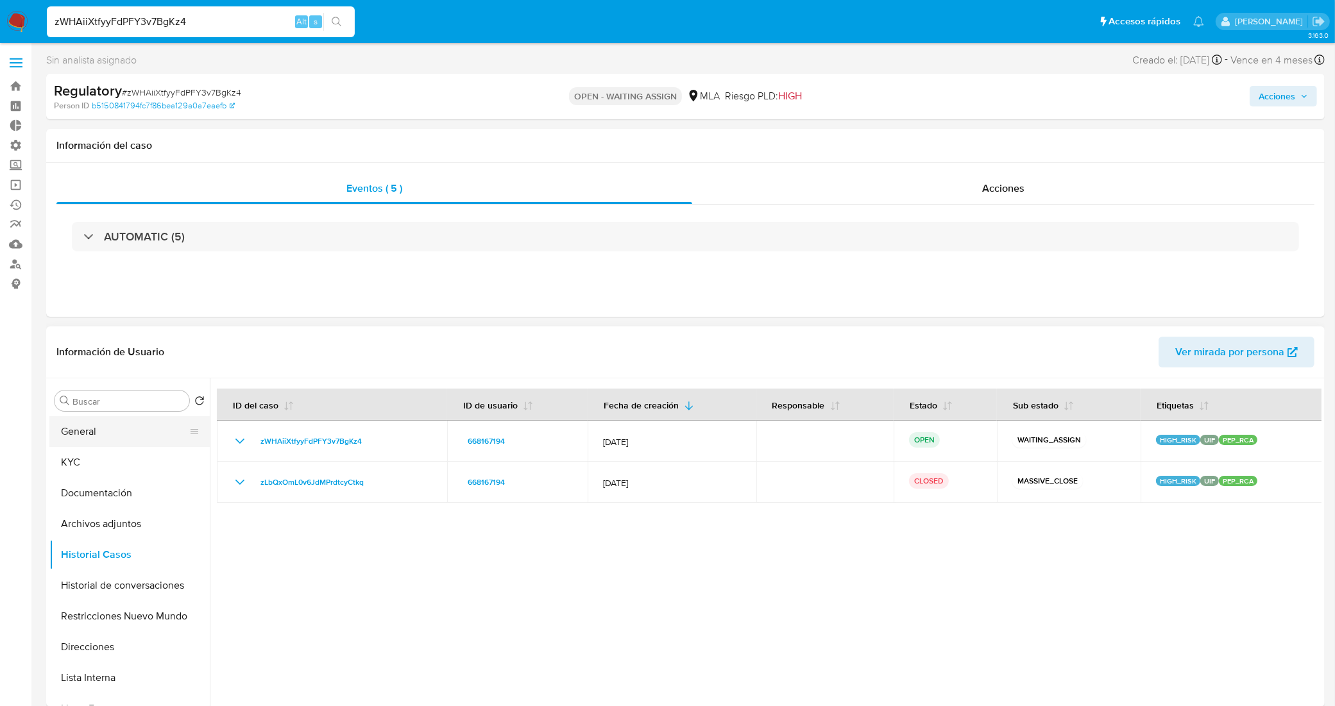
click at [138, 437] on button "General" at bounding box center [124, 431] width 150 height 31
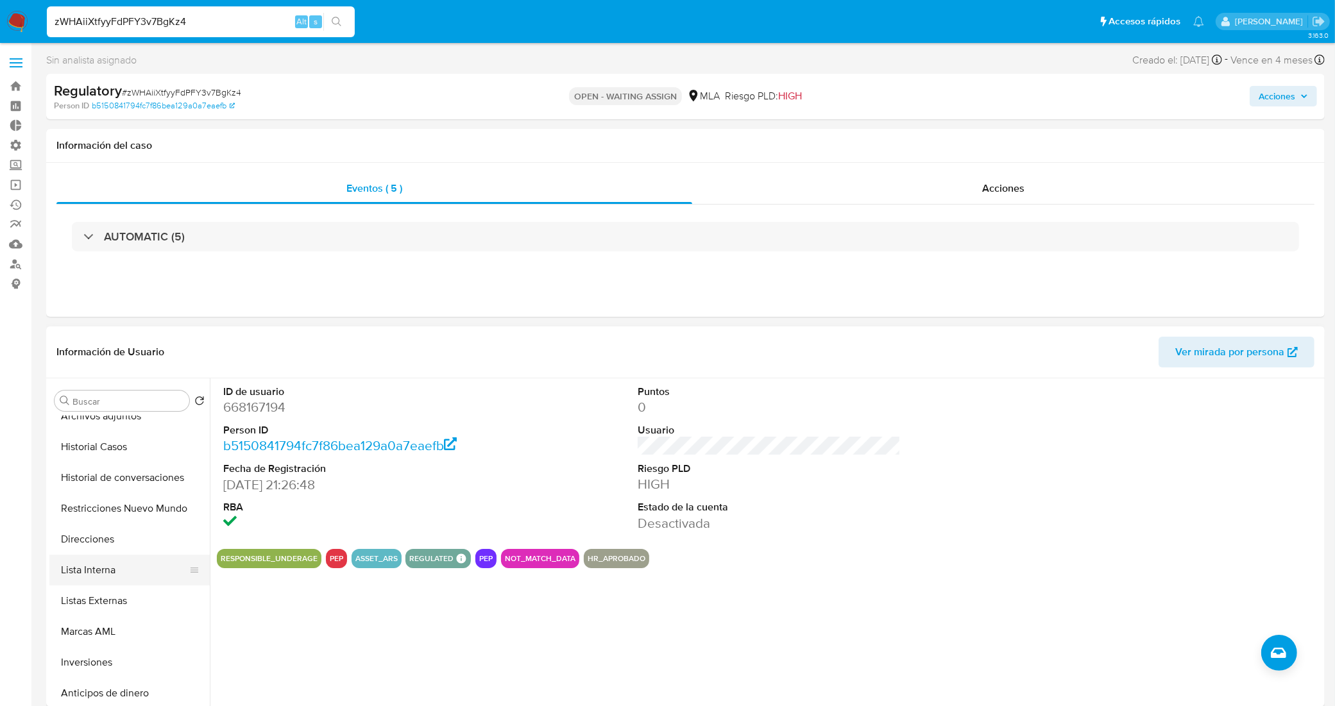
scroll to position [80, 0]
click at [123, 540] on button "Restricciones Nuevo Mundo" at bounding box center [124, 536] width 150 height 31
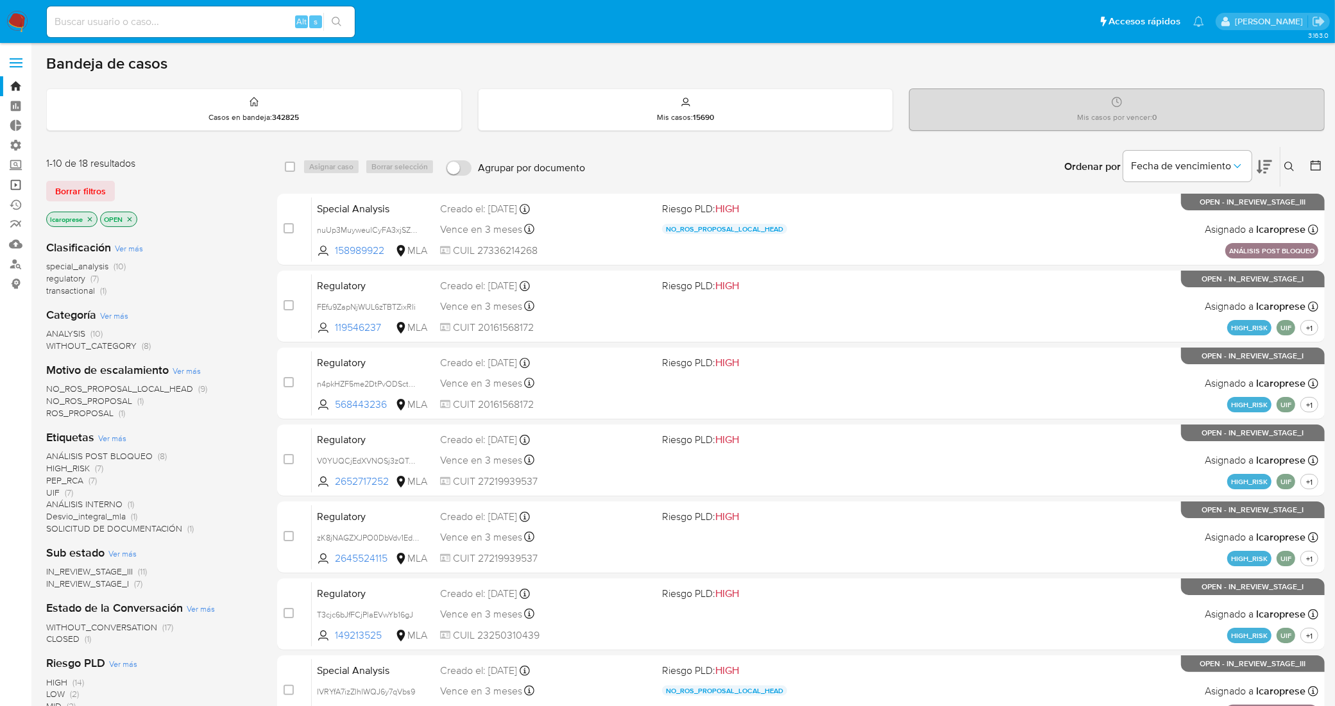
click at [11, 184] on link "Operaciones masivas" at bounding box center [76, 185] width 153 height 20
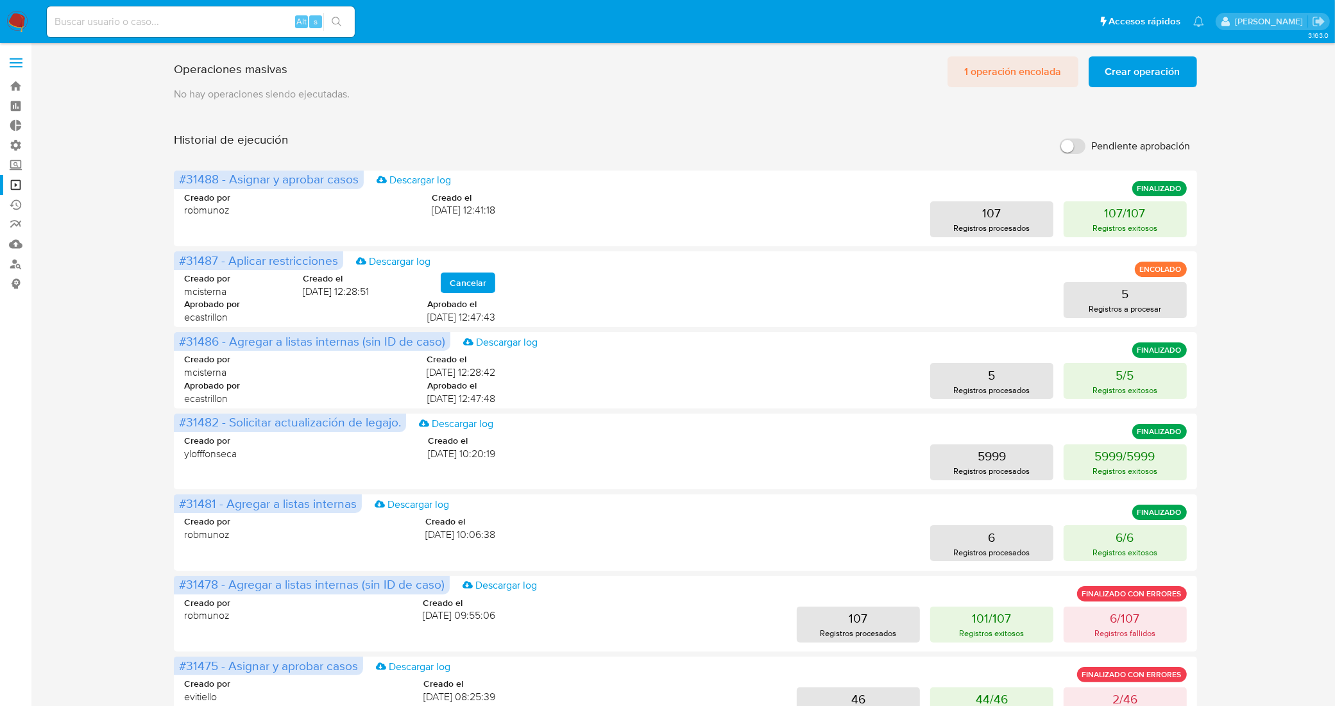
click at [1024, 65] on span "1 operación encolada" at bounding box center [1012, 72] width 97 height 28
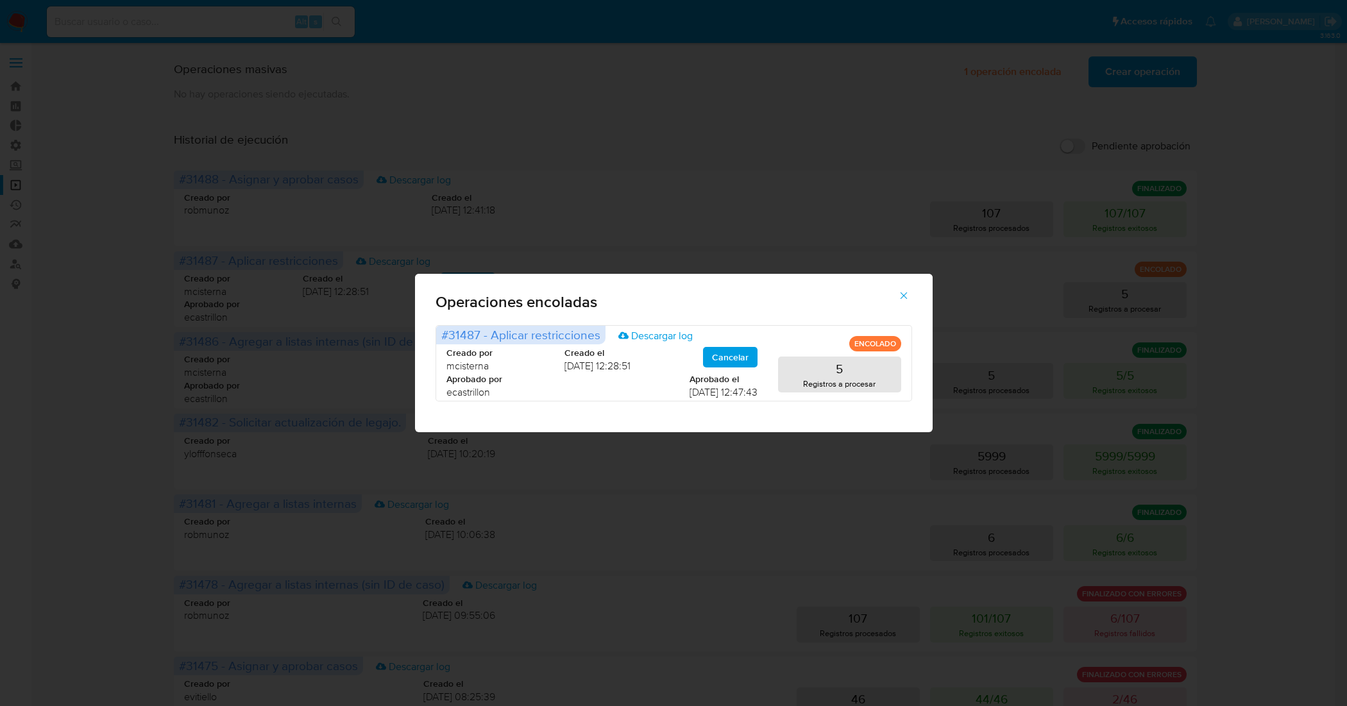
click at [904, 292] on icon "button" at bounding box center [904, 296] width 12 height 12
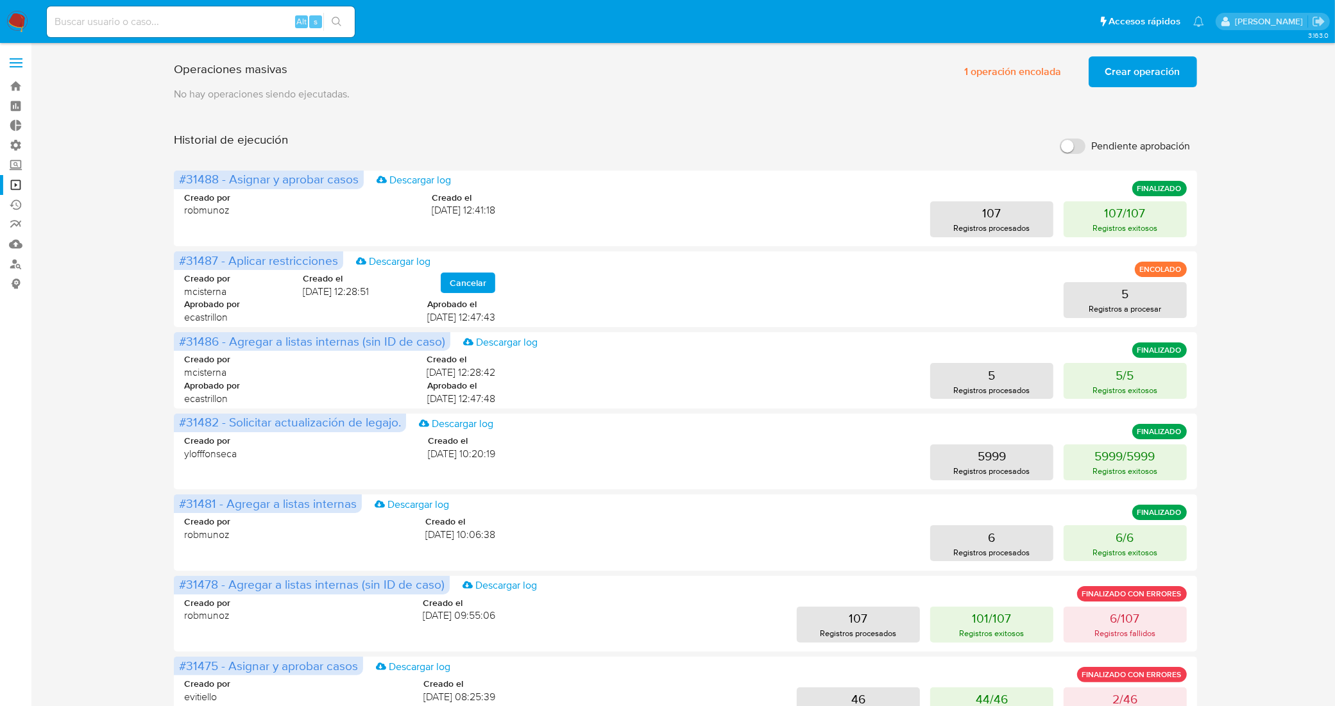
click at [1130, 61] on span "Crear operación" at bounding box center [1142, 72] width 75 height 28
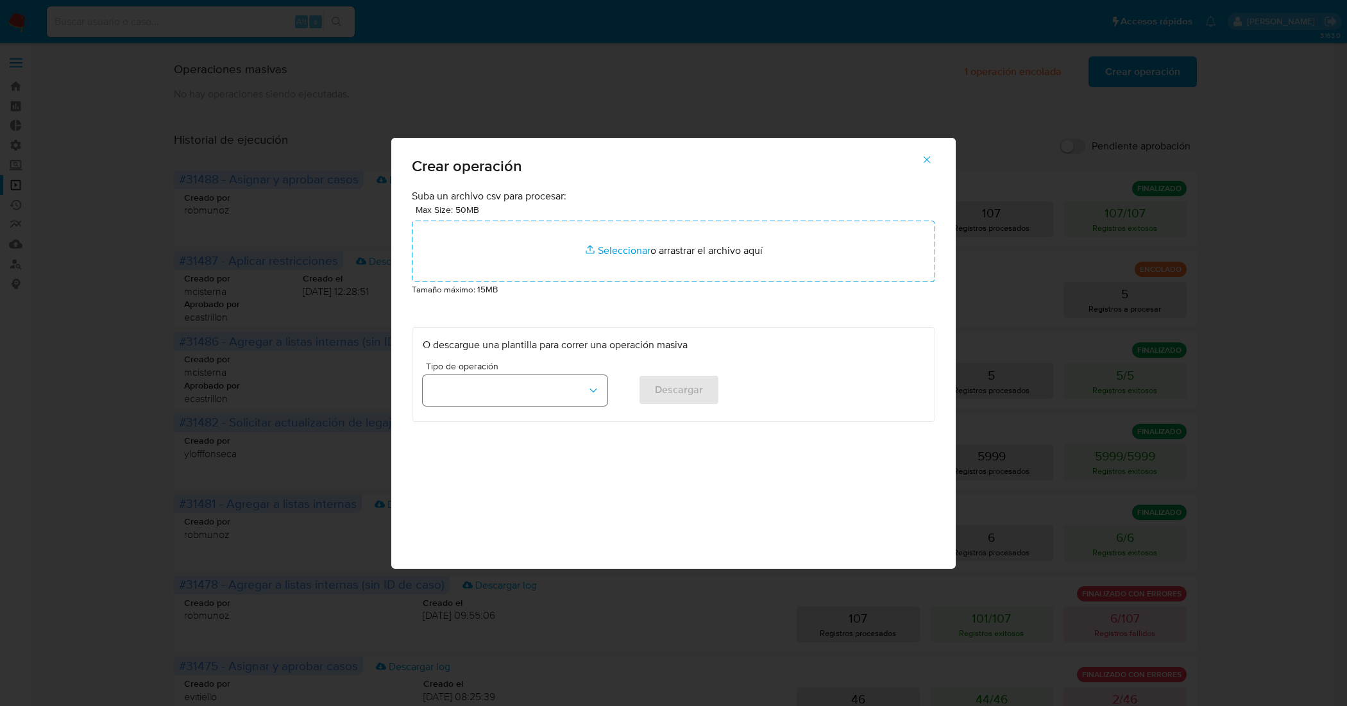
click at [598, 399] on button "button" at bounding box center [515, 390] width 185 height 31
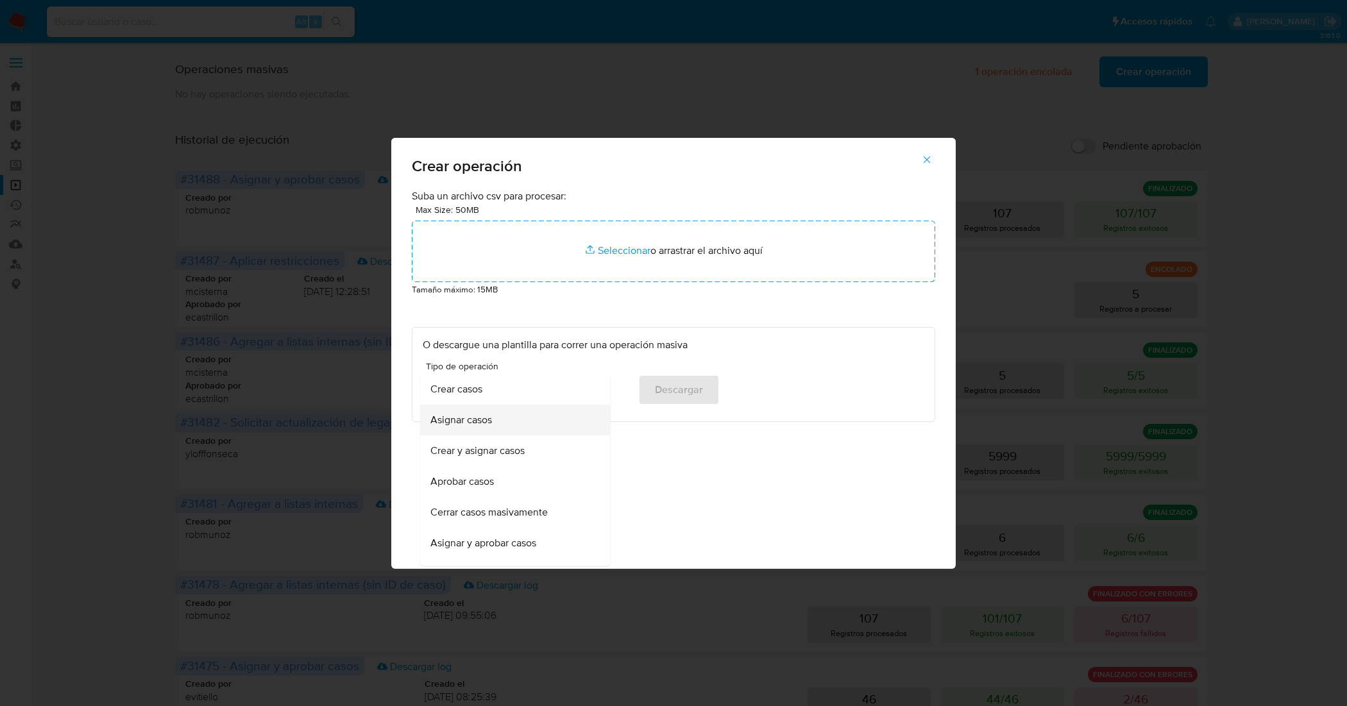
click at [555, 421] on div "Asignar casos" at bounding box center [511, 420] width 162 height 31
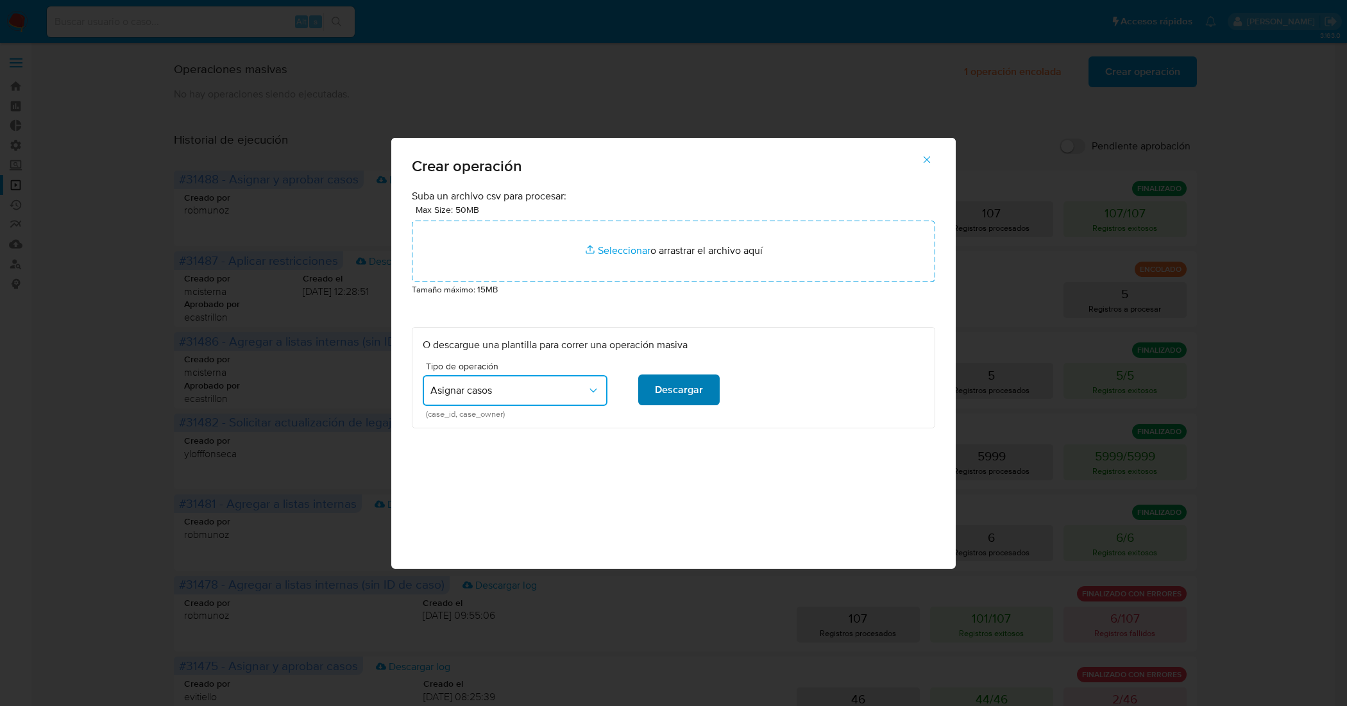
click at [672, 387] on span "Descargar" at bounding box center [679, 390] width 48 height 28
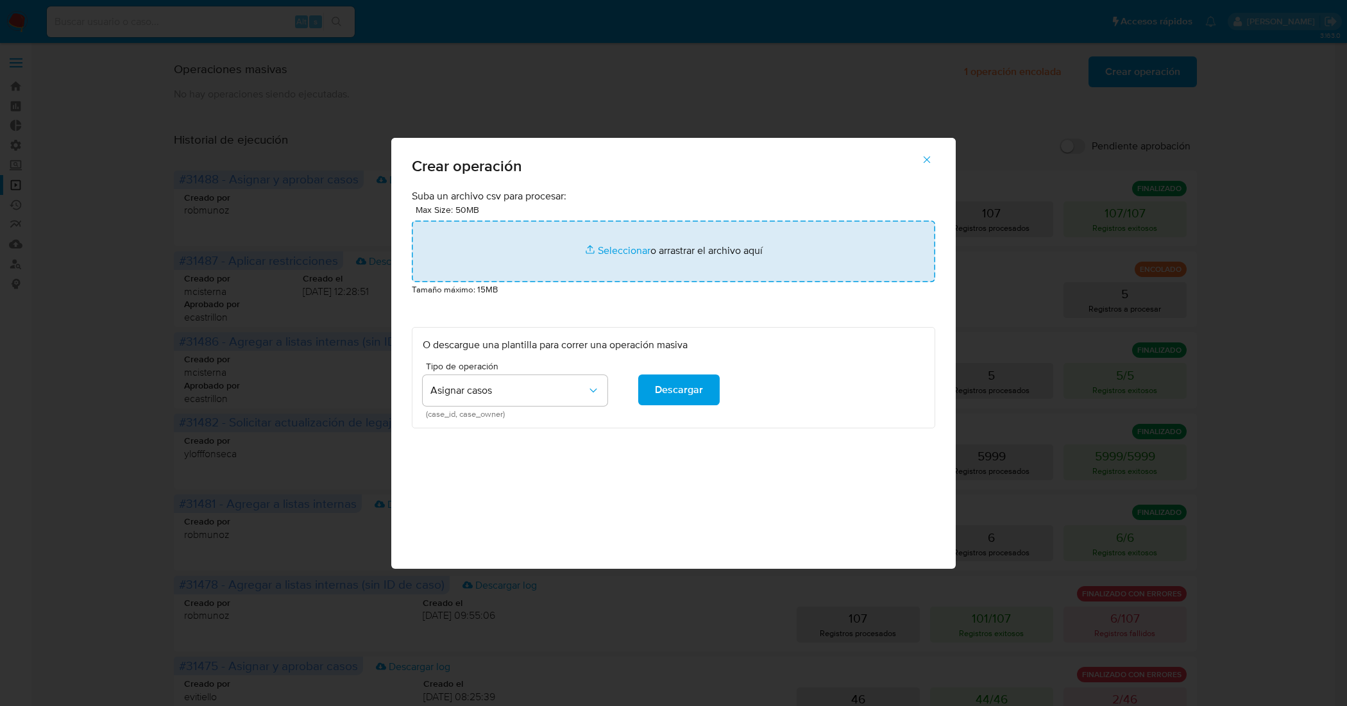
click at [621, 253] on input "file" at bounding box center [673, 252] width 523 height 62
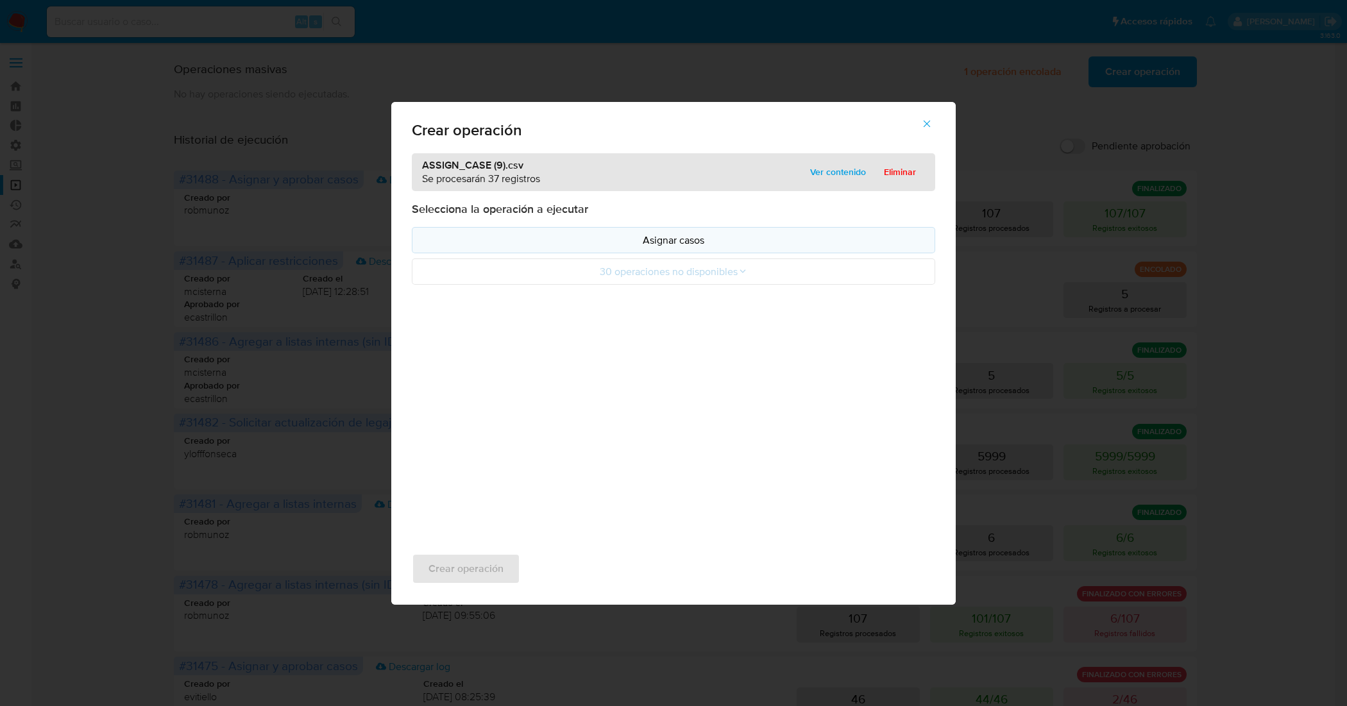
click at [696, 239] on p "Asignar casos" at bounding box center [673, 240] width 501 height 15
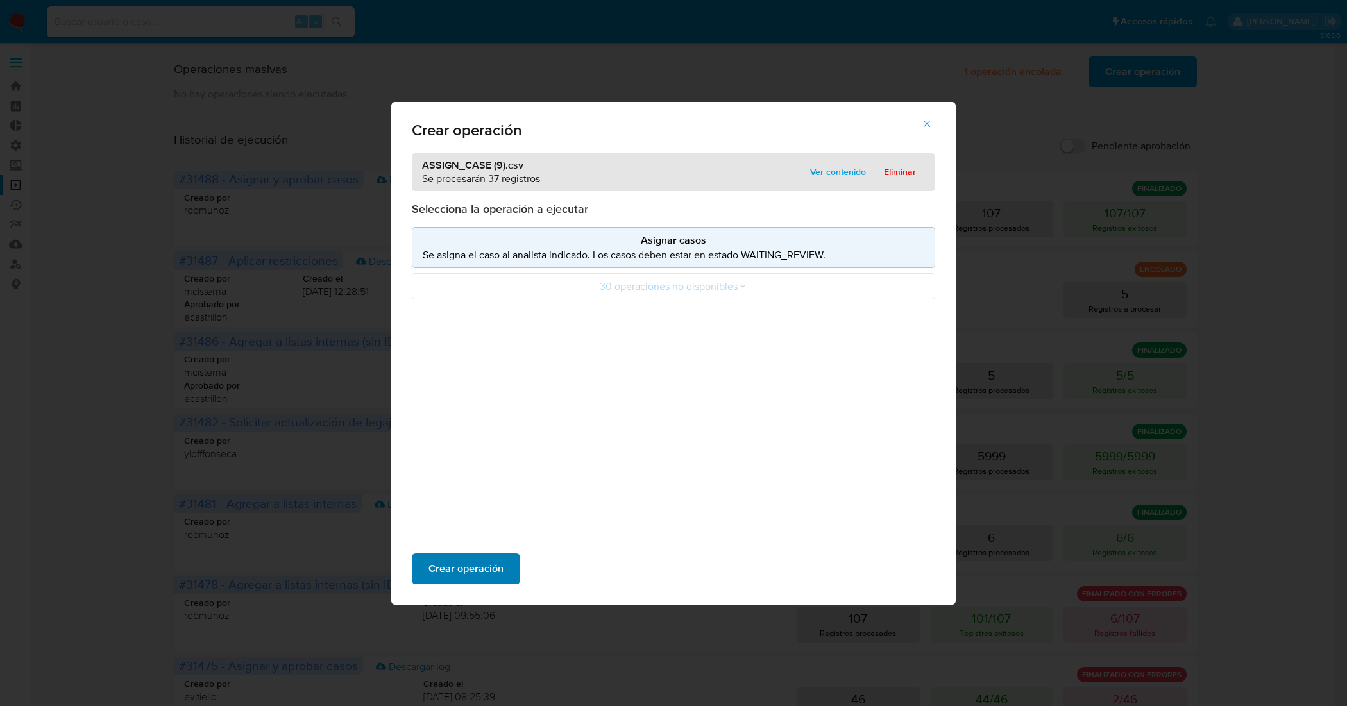
click at [496, 562] on span "Crear operación" at bounding box center [465, 569] width 75 height 28
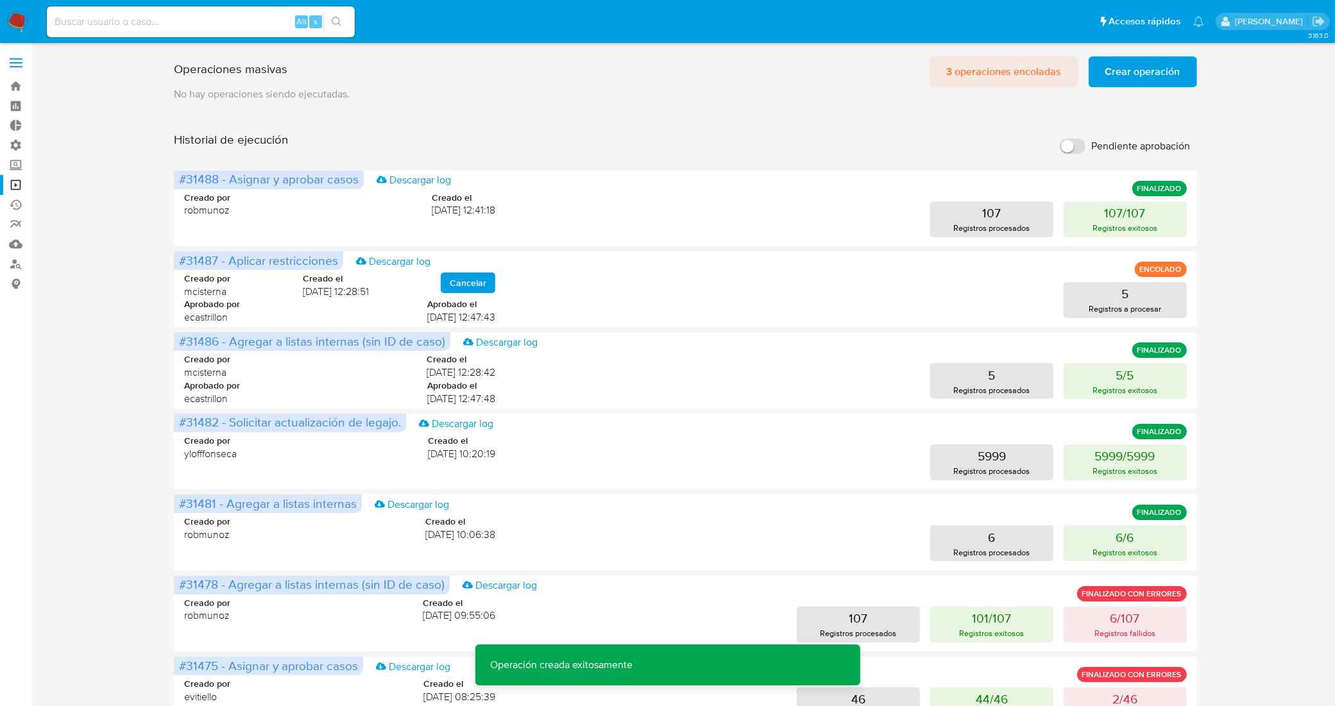
click at [990, 67] on span "3 operaciones encoladas" at bounding box center [1003, 72] width 115 height 28
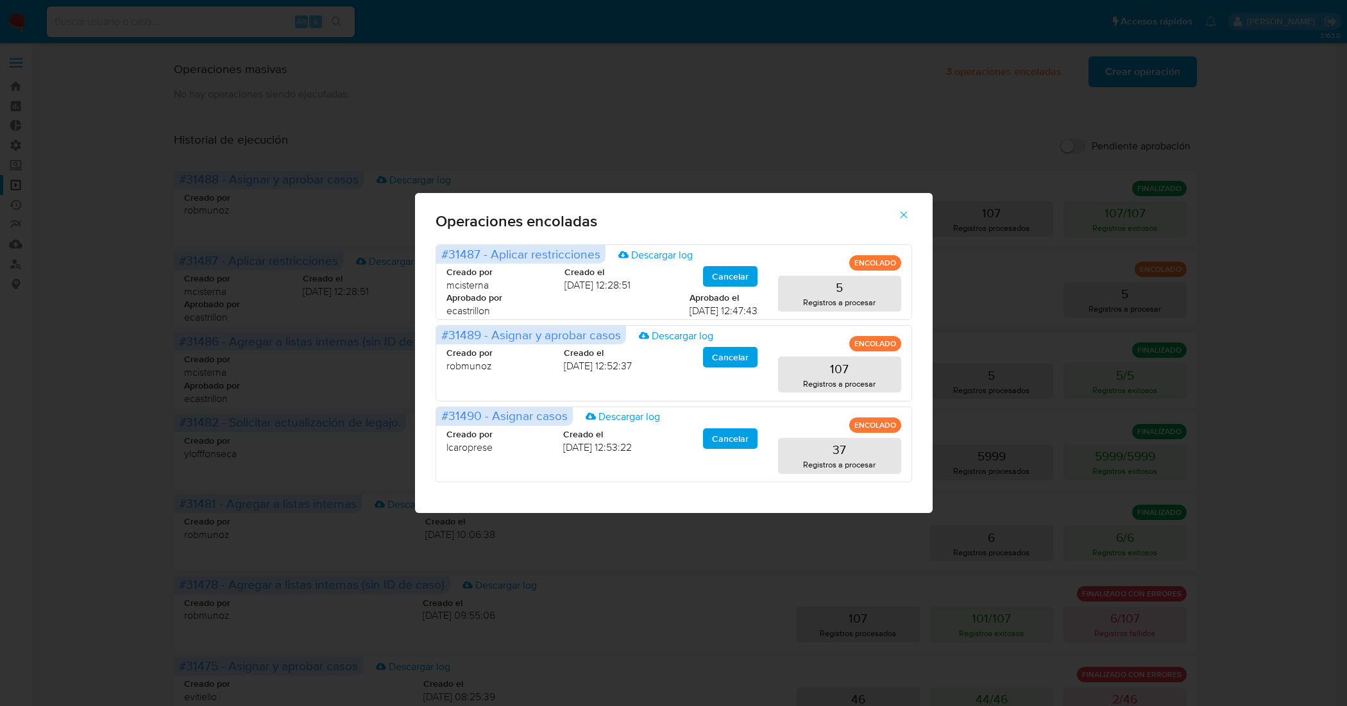
click at [901, 215] on icon "button" at bounding box center [904, 215] width 12 height 12
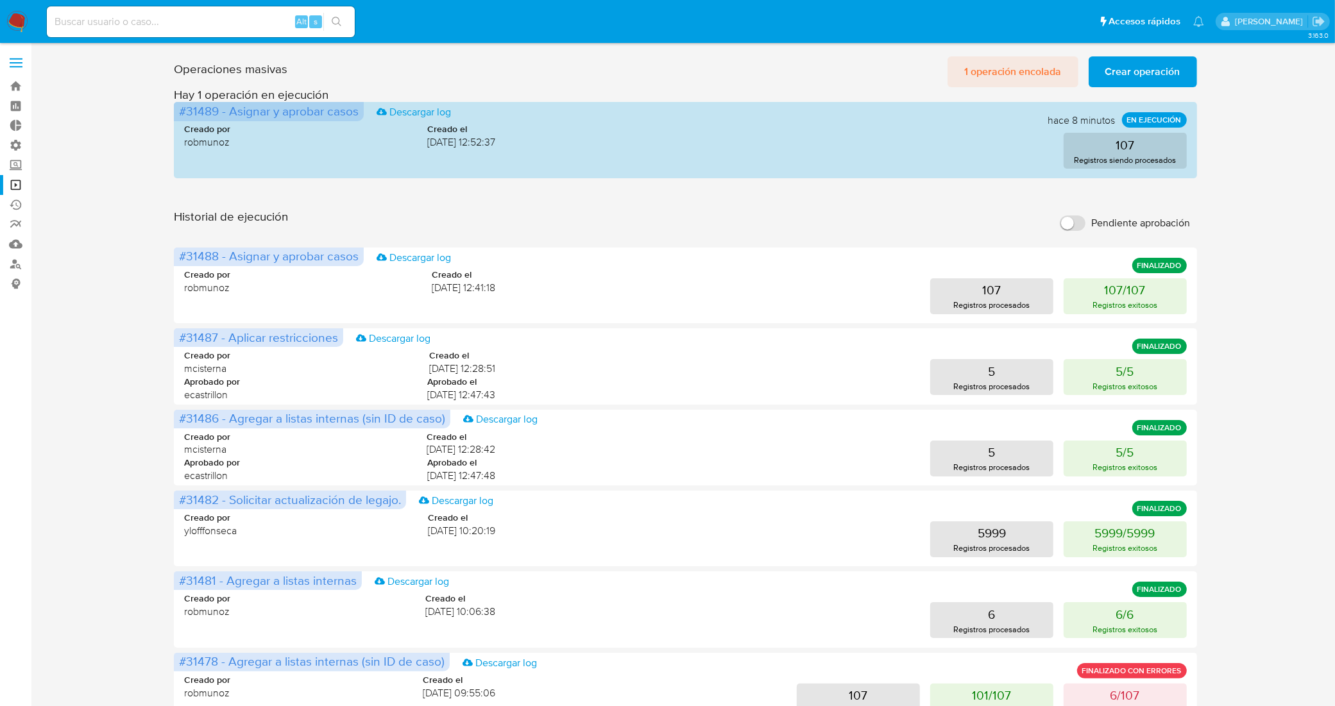
click at [979, 66] on span "1 operación encolada" at bounding box center [1012, 72] width 97 height 28
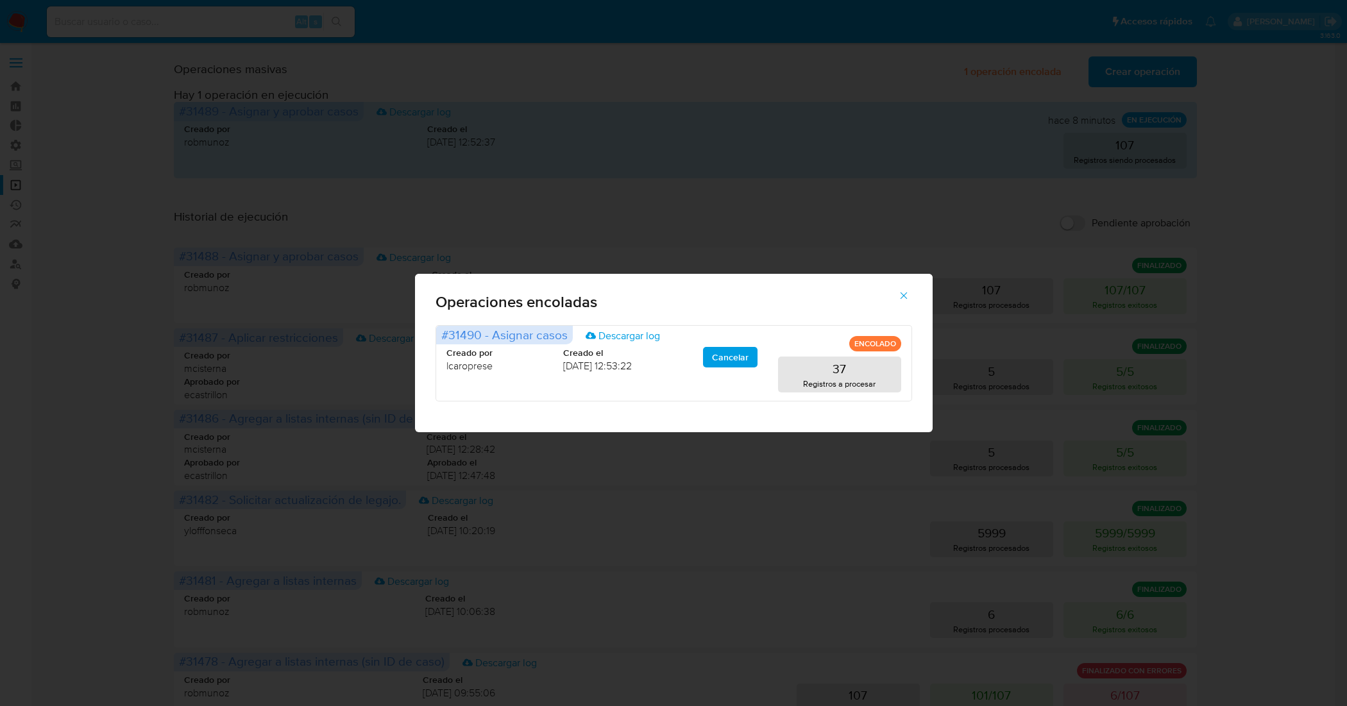
click at [906, 295] on icon "button" at bounding box center [904, 296] width 12 height 12
